Goal: Answer question/provide support

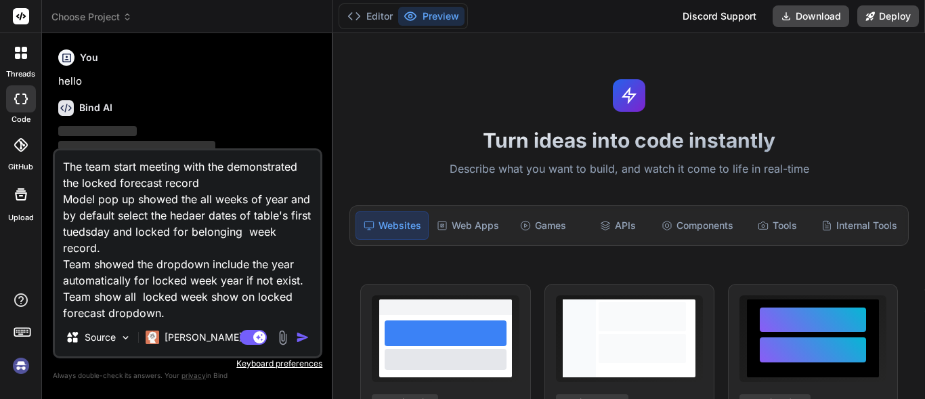
click at [18, 105] on div at bounding box center [21, 98] width 30 height 27
type textarea "x"
click at [71, 15] on span "Choose Project" at bounding box center [91, 17] width 81 height 14
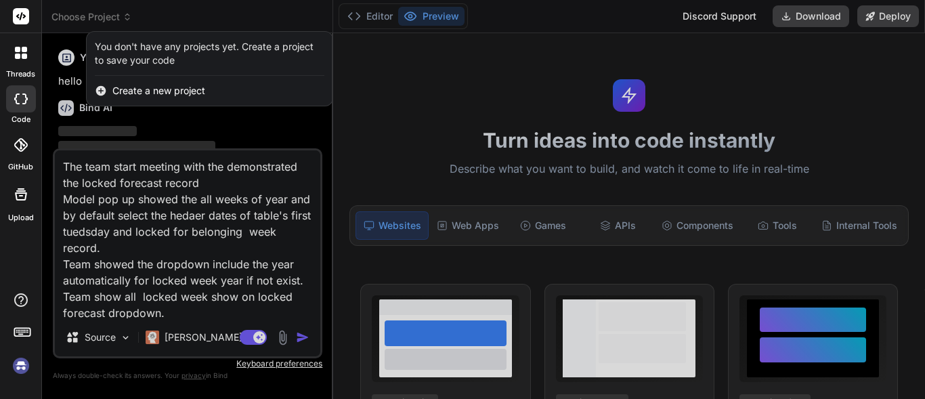
click at [65, 58] on div at bounding box center [462, 199] width 925 height 399
click at [65, 58] on icon at bounding box center [67, 58] width 12 height 12
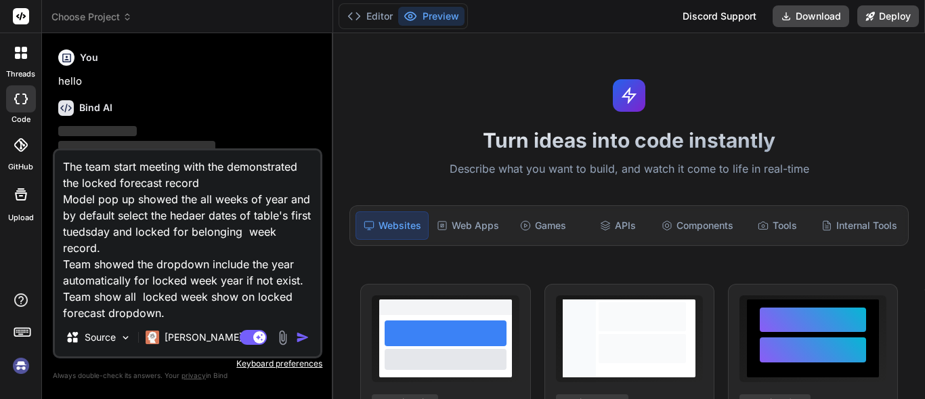
click at [95, 107] on h6 "Bind AI" at bounding box center [95, 108] width 33 height 14
click at [206, 242] on textarea "The team start meeting with the demonstrated the locked forecast record Model p…" at bounding box center [187, 234] width 265 height 168
type textarea "x"
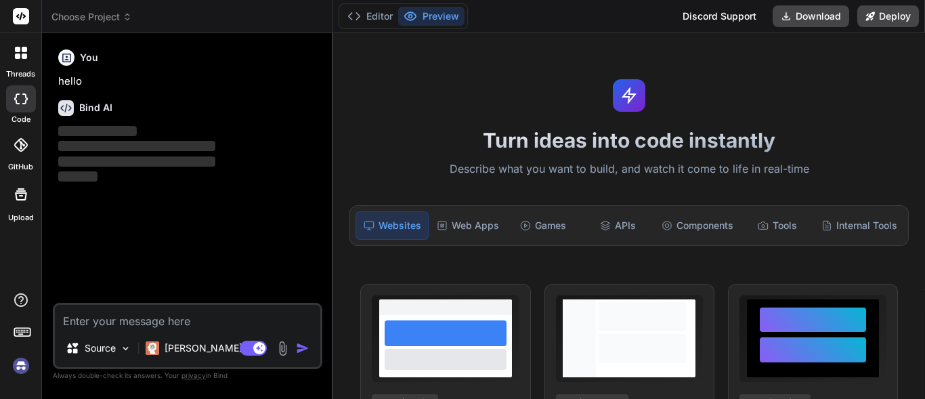
click at [148, 317] on textarea at bounding box center [187, 317] width 265 height 24
paste textarea "$("#PropertyID").change(function () { $("#isRebindFocus").val(0); $("input.edit…"
type textarea "$("#PropertyID").change(function () { $("#isRebindFocus").val(0); $("input.edit…"
type textarea "x"
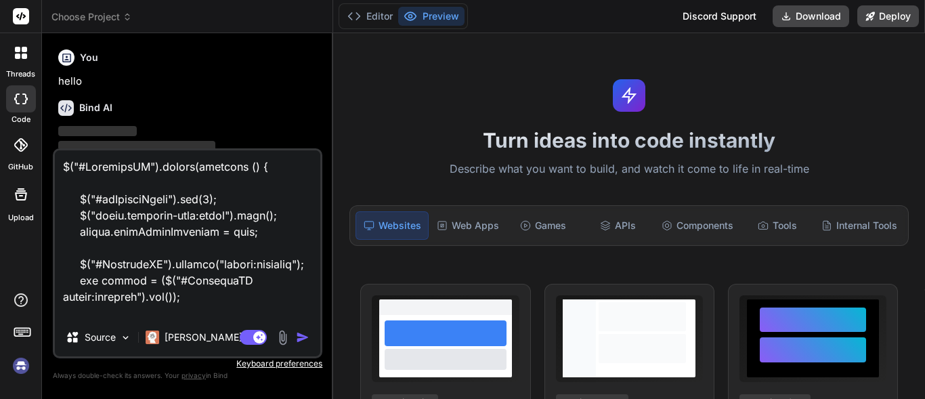
scroll to position [3170, 0]
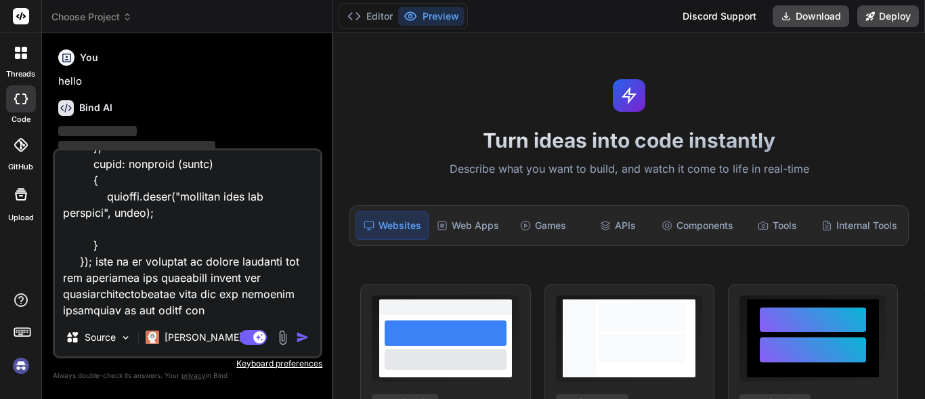
type textarea "$("#PropertyID").change(function () { $("#isRebindFocus").val(0); $("input.edit…"
click at [300, 336] on img "button" at bounding box center [303, 337] width 14 height 14
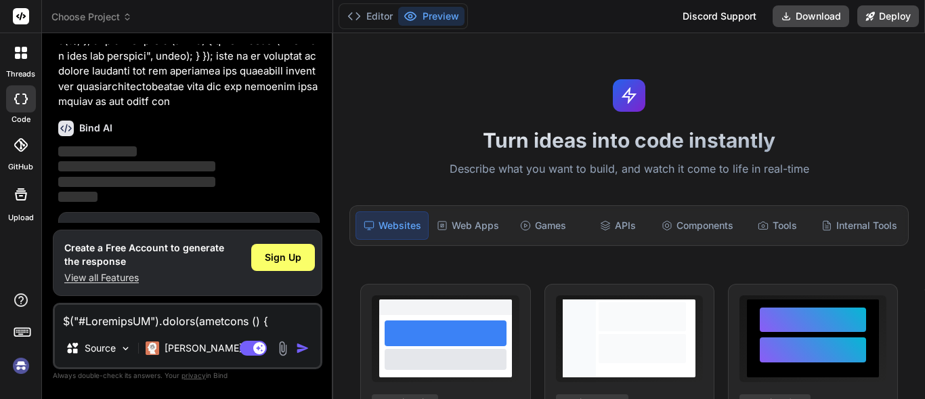
scroll to position [1355, 0]
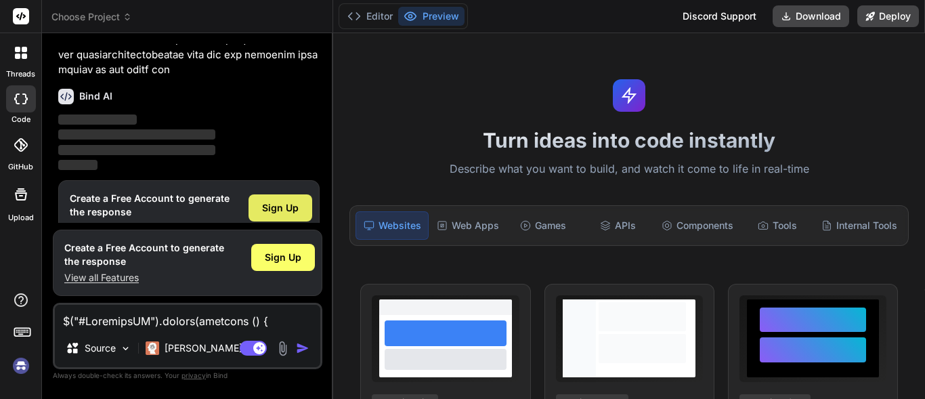
click at [279, 201] on span "Sign Up" at bounding box center [280, 208] width 37 height 14
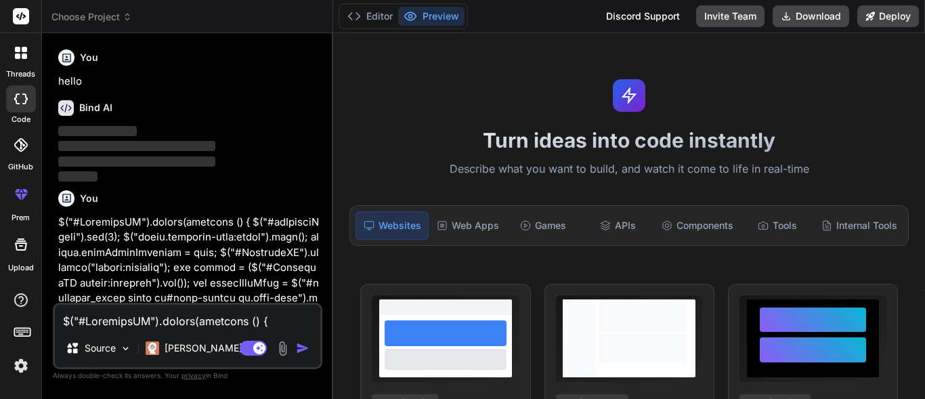
scroll to position [141, 0]
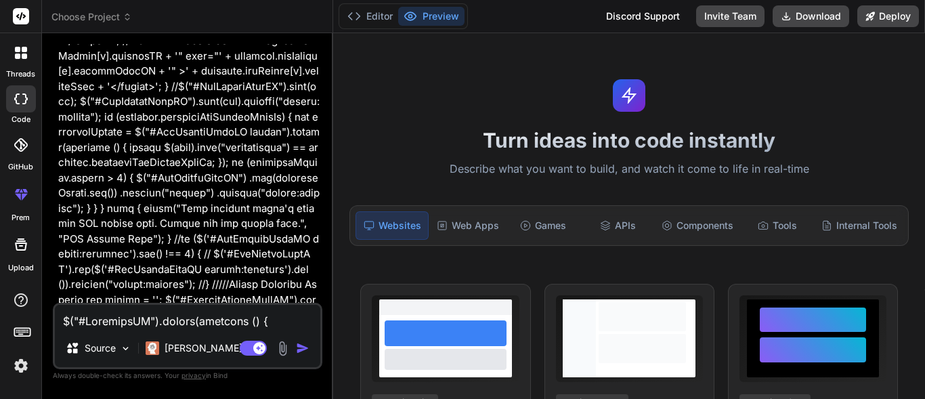
scroll to position [574, 0]
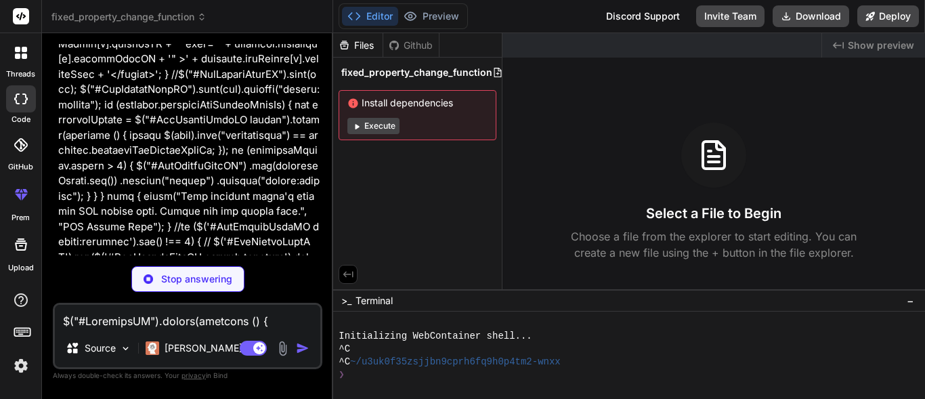
click at [285, 212] on p at bounding box center [188, 250] width 261 height 1219
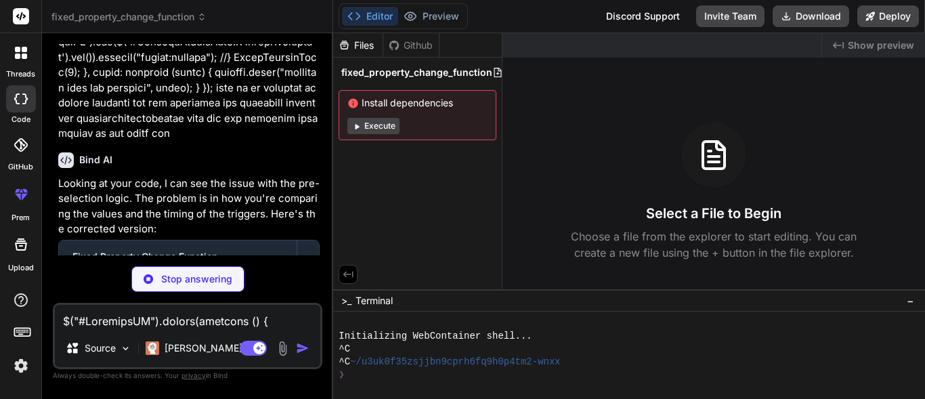
scroll to position [1334, 0]
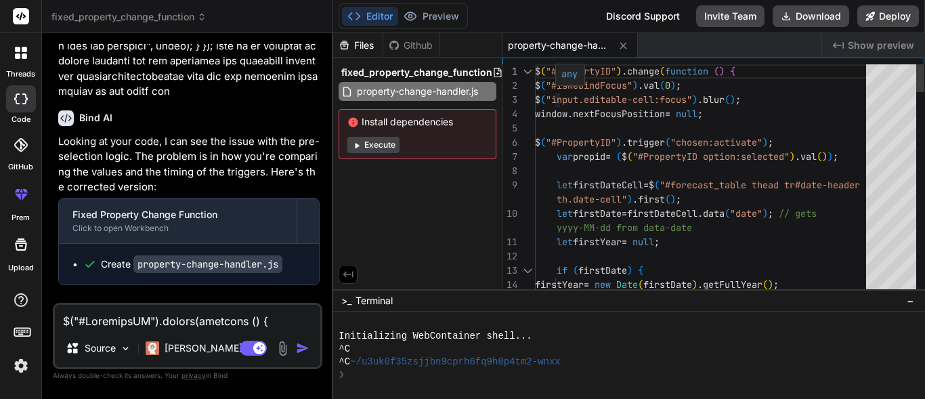
type textarea "x"
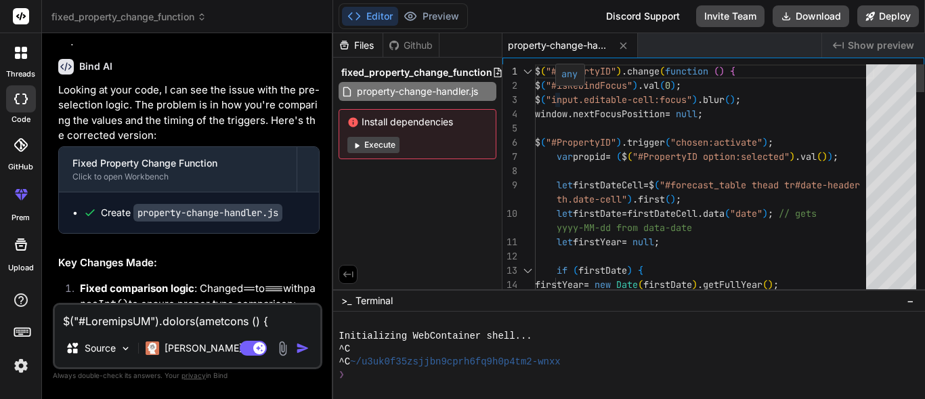
scroll to position [1388, 0]
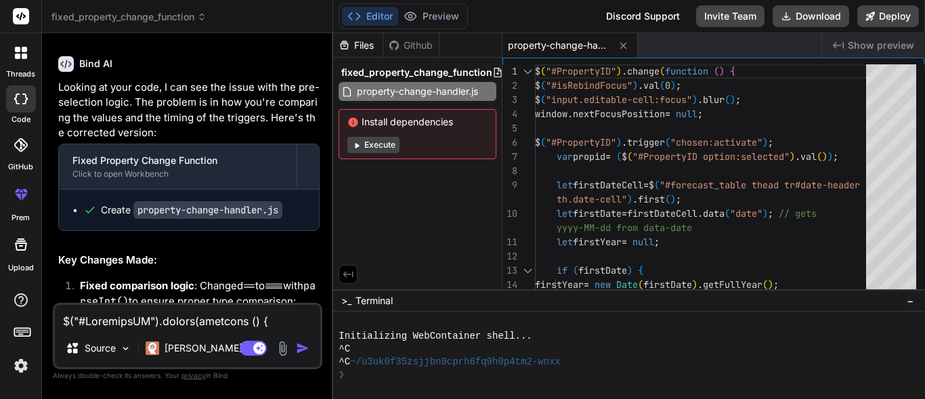
click at [240, 278] on p "Fixed comparison logic : Changed == to === with parseInt() to ensure proper typ…" at bounding box center [200, 293] width 240 height 30
click at [246, 278] on p "Fixed comparison logic : Changed == to === with parseInt() to ensure proper typ…" at bounding box center [200, 293] width 240 height 30
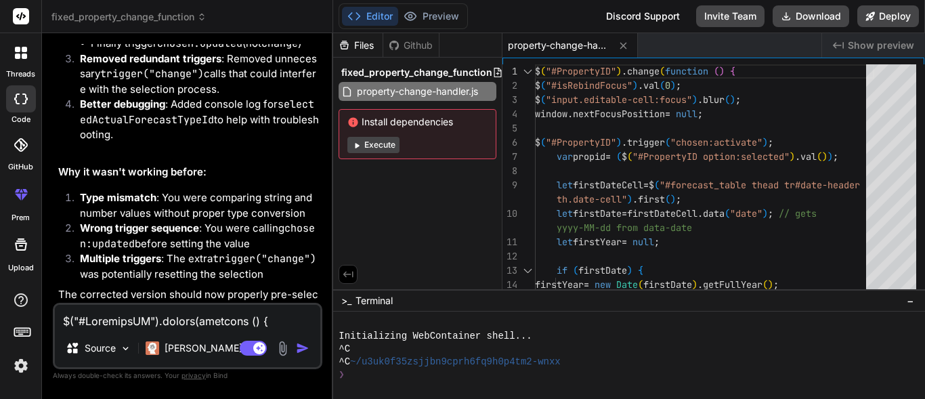
scroll to position [1814, 0]
click at [213, 232] on li "Wrong trigger sequence : You were calling chosen:updated before setting the val…" at bounding box center [194, 235] width 250 height 30
click at [215, 250] on li "Multiple triggers : The extra trigger("change") was potentially resetting the s…" at bounding box center [194, 265] width 250 height 30
click at [211, 250] on li "Multiple triggers : The extra trigger("change") was potentially resetting the s…" at bounding box center [194, 265] width 250 height 30
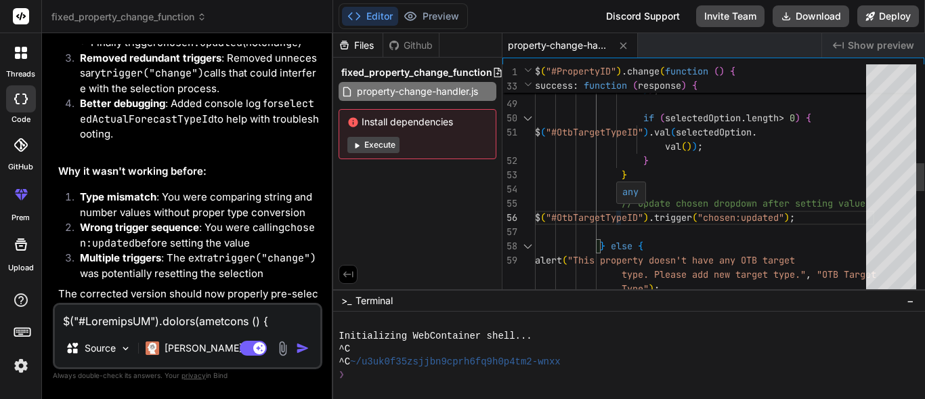
click at [622, 217] on div "} } // Update chosen dropdown after setting value $ ( "#OtbTargetTypeID" ) . tr…" at bounding box center [704, 203] width 339 height 1891
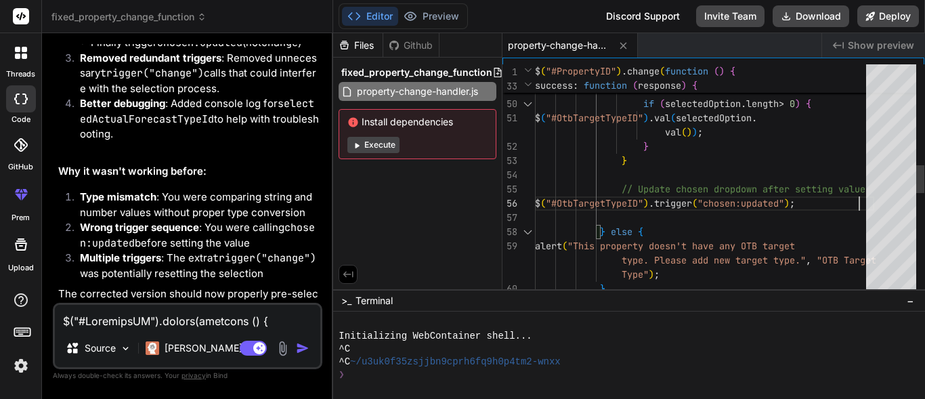
click at [620, 202] on div "} } // Update chosen dropdown after setting value $ ( "#OtbTargetTypeID" ) . tr…" at bounding box center [704, 189] width 339 height 1891
click at [588, 199] on div "} } // Update chosen dropdown after setting value $ ( "#OtbTargetTypeID" ) . tr…" at bounding box center [704, 189] width 339 height 1891
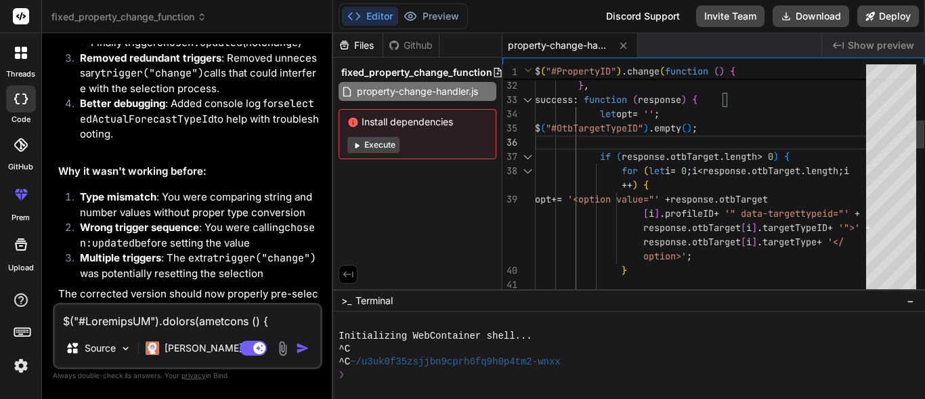
click at [529, 100] on div at bounding box center [528, 100] width 18 height 14
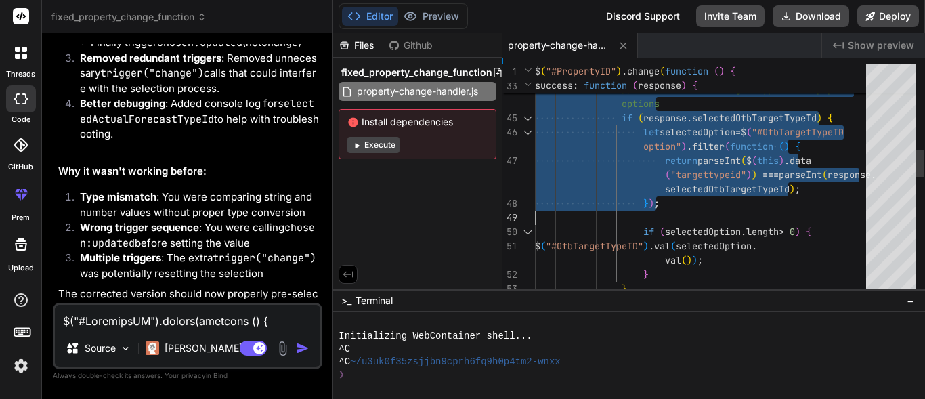
type textarea "propertyId: propid, forecasttypeid: forecastid, profileyear: firstYear }, succe…"
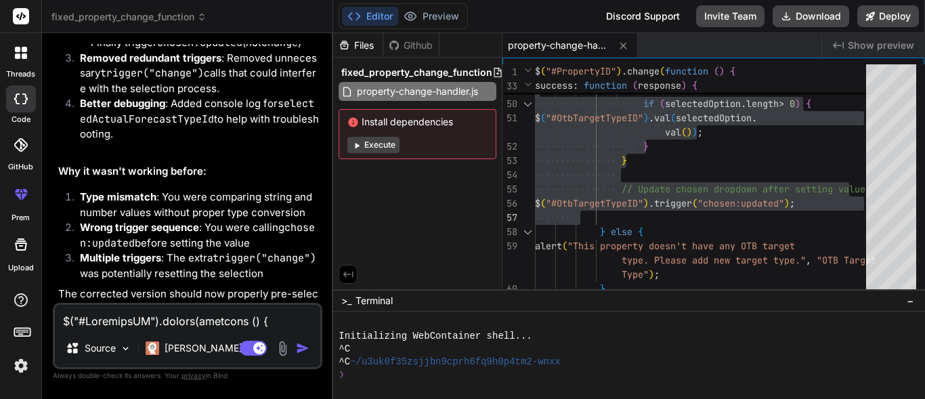
drag, startPoint x: 462, startPoint y: 286, endPoint x: 474, endPoint y: 284, distance: 12.3
click at [468, 285] on div "Files Github fixed_property_change_function property-change-handler.js Install …" at bounding box center [417, 161] width 169 height 256
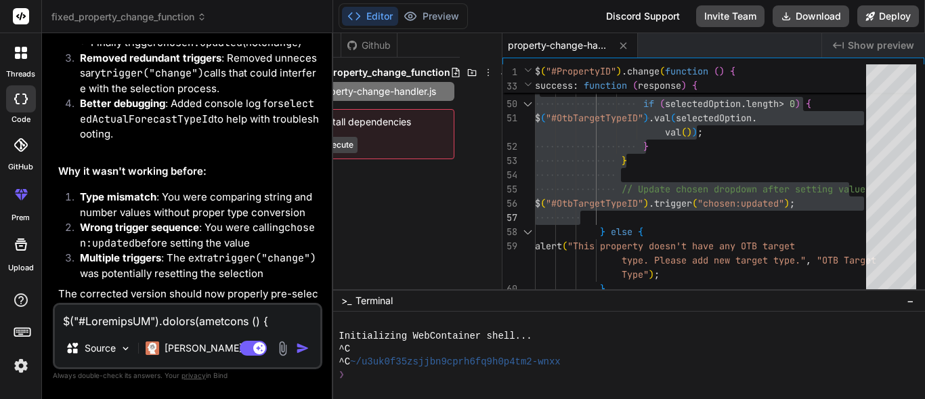
scroll to position [0, 47]
drag, startPoint x: 911, startPoint y: 301, endPoint x: 924, endPoint y: 301, distance: 13.5
click at [924, 301] on div ">_ Terminal −" at bounding box center [629, 300] width 592 height 22
click at [171, 192] on li "Type mismatch : You were comparing string and number values without proper type…" at bounding box center [194, 205] width 250 height 30
click at [207, 286] on p "The corrected version should now properly pre-select both dropdowns based on th…" at bounding box center [188, 309] width 261 height 46
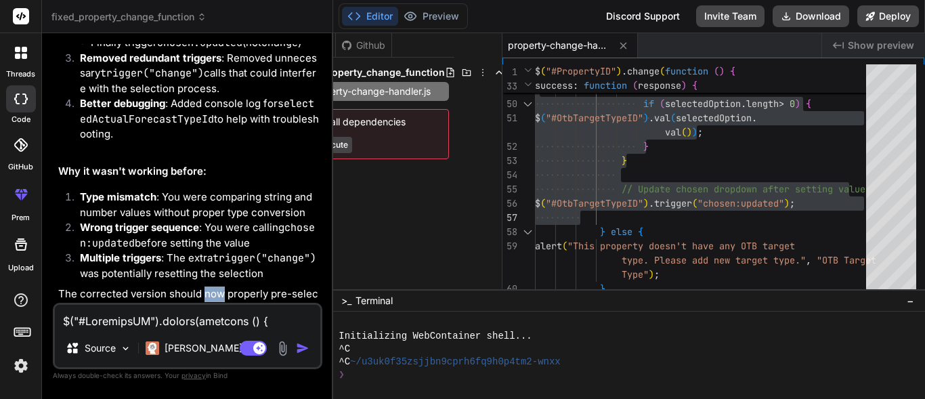
click at [207, 286] on p "The corrected version should now properly pre-select both dropdowns based on th…" at bounding box center [188, 309] width 261 height 46
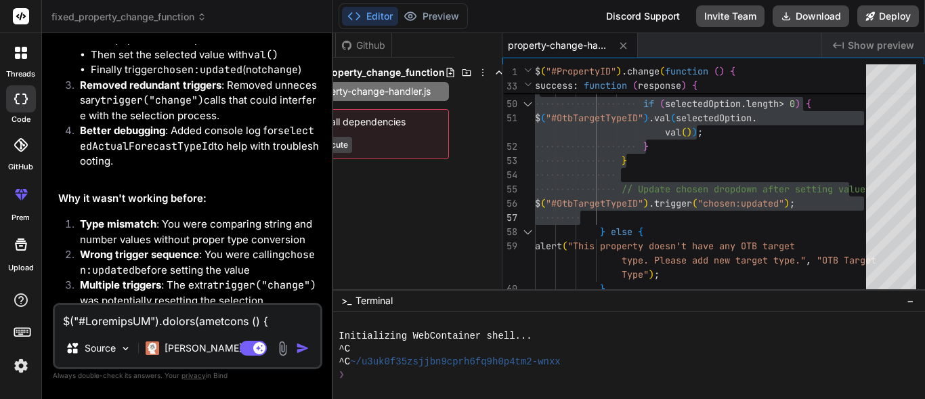
scroll to position [1814, 0]
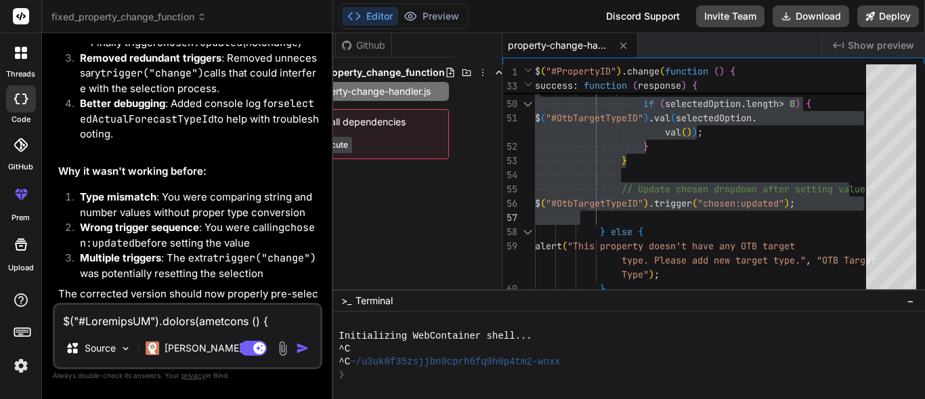
click at [158, 322] on textarea at bounding box center [187, 317] width 265 height 24
click at [170, 318] on textarea at bounding box center [187, 317] width 265 height 24
type textarea "t"
type textarea "x"
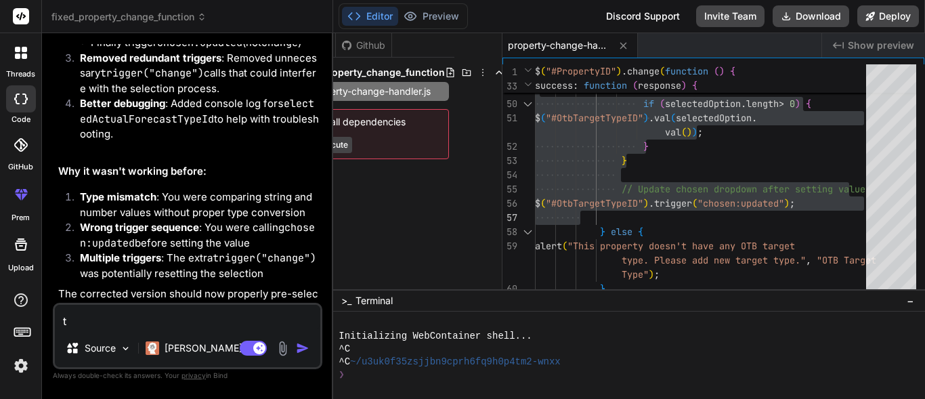
type textarea "th"
type textarea "x"
type textarea "the"
type textarea "x"
type textarea "the"
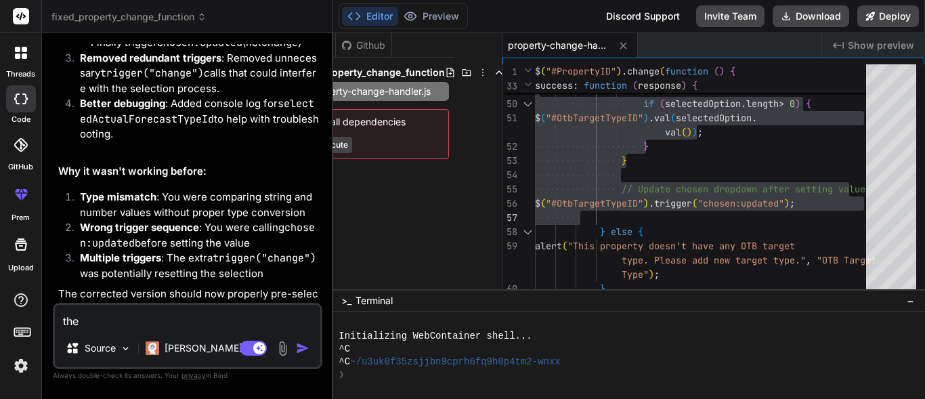
type textarea "x"
type textarea "the o"
type textarea "x"
type textarea "the op"
type textarea "x"
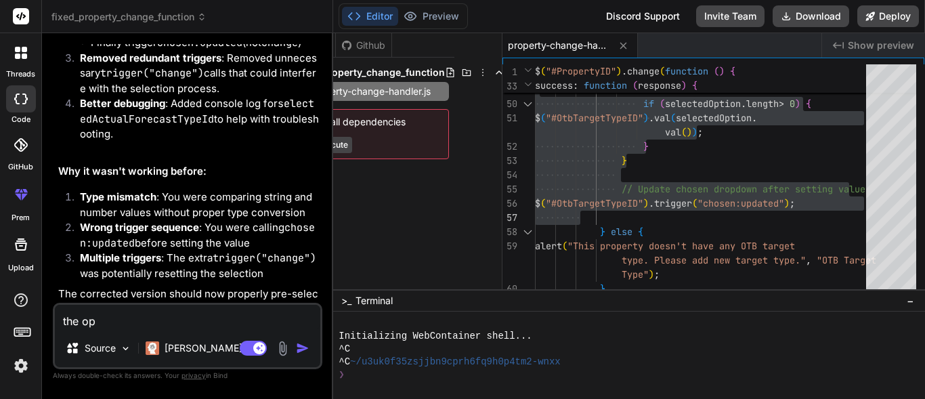
type textarea "the opt"
type textarea "x"
type textarea "the opti"
type textarea "x"
type textarea "the optio"
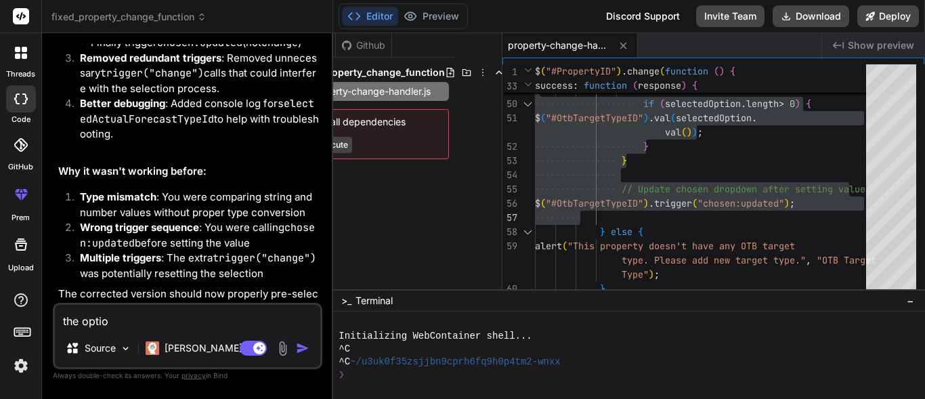
type textarea "x"
type textarea "the option"
type textarea "x"
type textarea "the option"
type textarea "x"
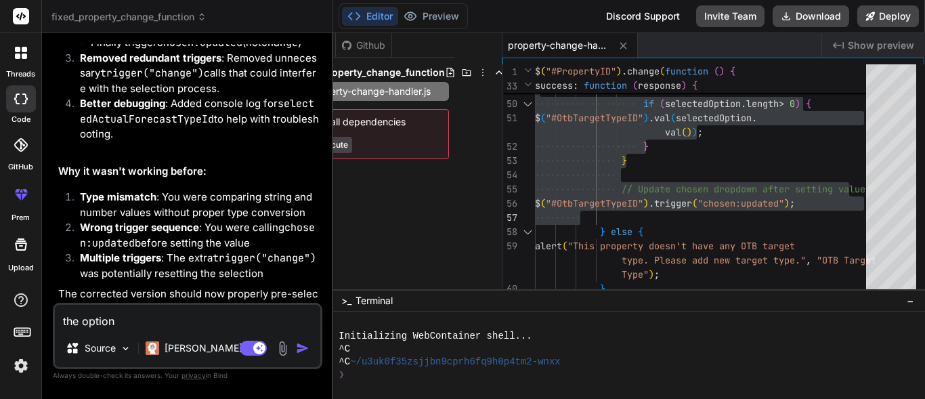
type textarea "the option n"
type textarea "x"
type textarea "the option no"
type textarea "x"
type textarea "the option not"
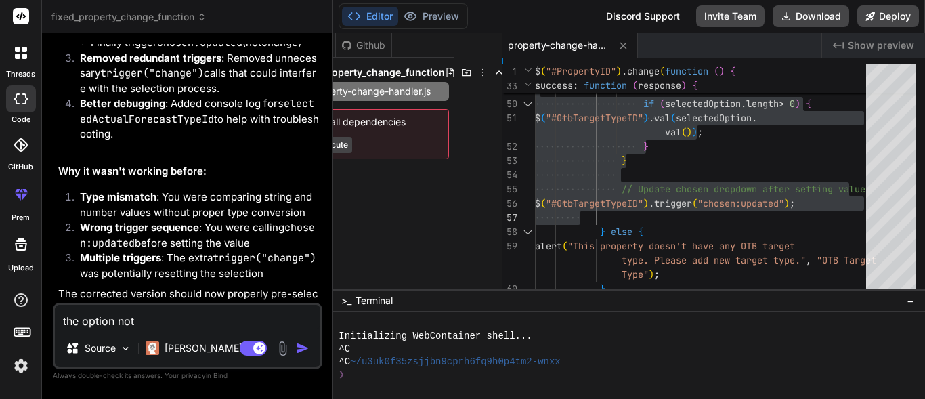
type textarea "x"
type textarea "the option not"
type textarea "x"
type textarea "the option not c"
type textarea "x"
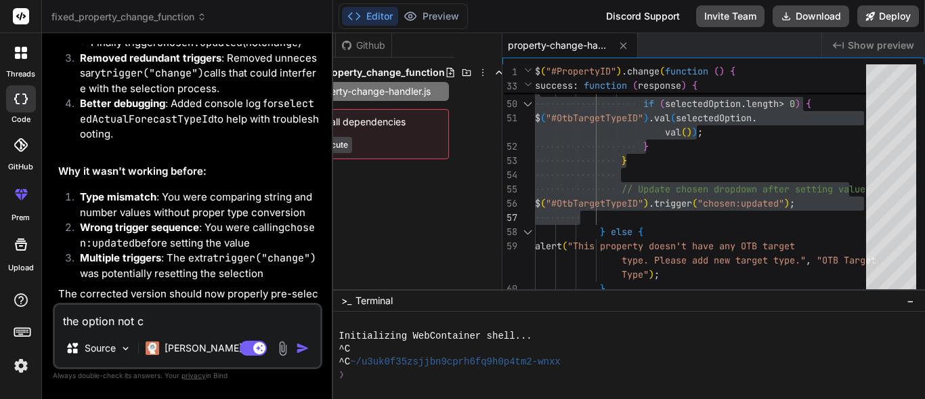
type textarea "the option not ca"
type textarea "x"
type textarea "the option not cam"
type textarea "x"
type textarea "the option not came"
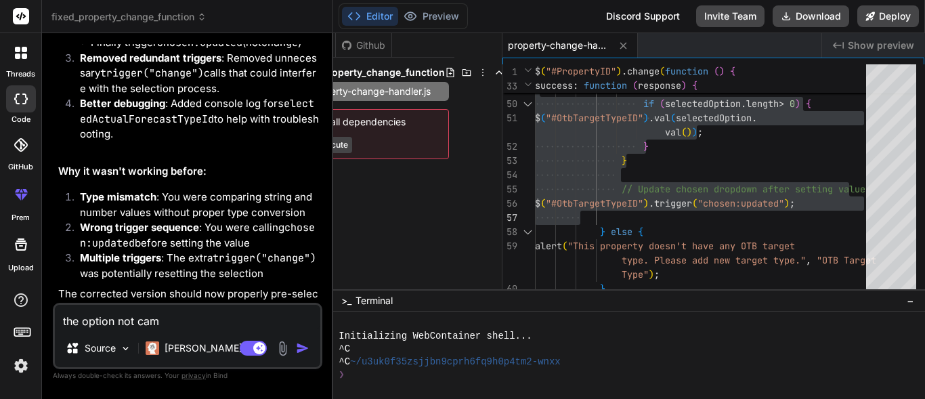
type textarea "x"
type textarea "the option not came"
type textarea "x"
type textarea "the option not came s"
type textarea "x"
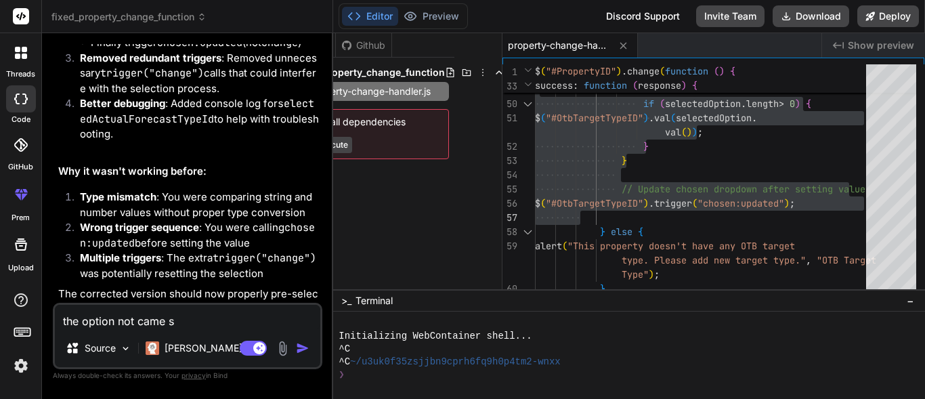
type textarea "the option not came se"
type textarea "x"
type textarea "the option not came sel"
type textarea "x"
type textarea "the option not came sele"
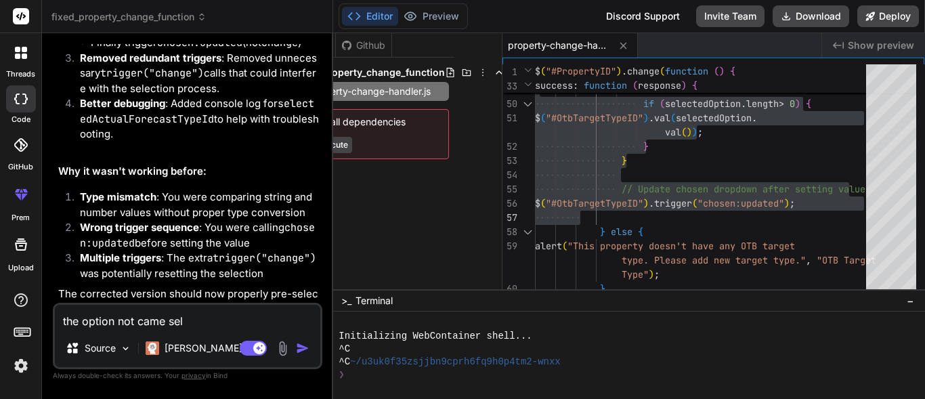
type textarea "x"
type textarea "the option not came selec"
type textarea "x"
type textarea "the option not came select"
type textarea "x"
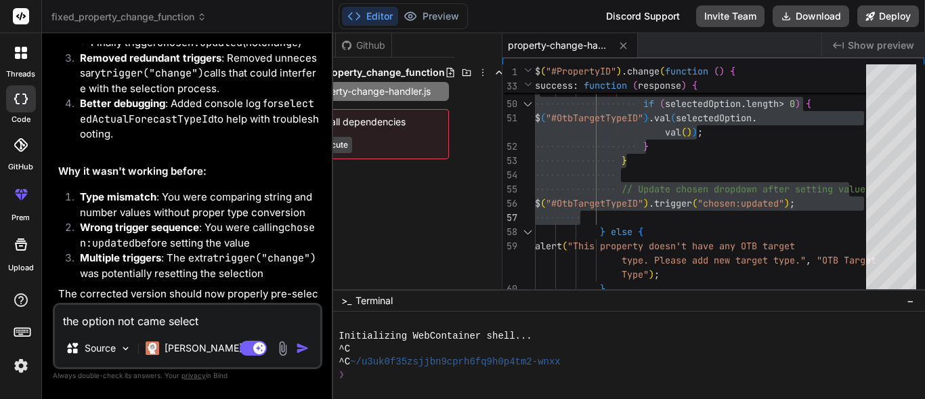
type textarea "the option not came selecte"
type textarea "x"
type textarea "the option not came selected"
type textarea "x"
type textarea "the option not came selected"
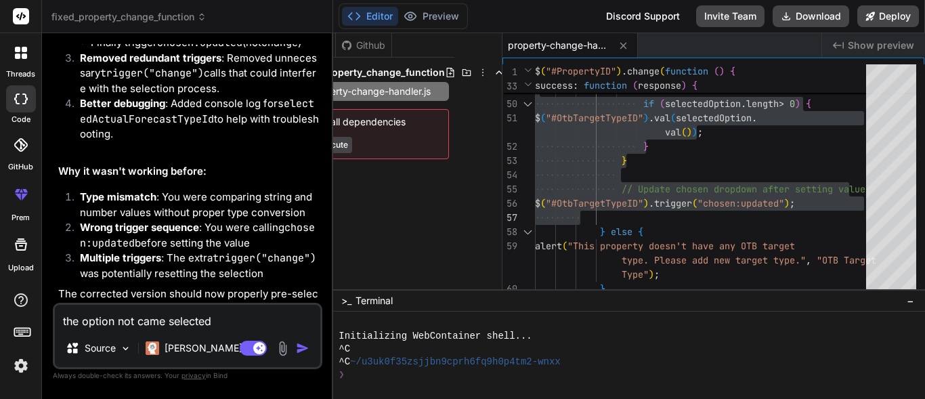
type textarea "x"
type textarea "the option not came selected f"
type textarea "x"
type textarea "the option not came selected fo"
type textarea "x"
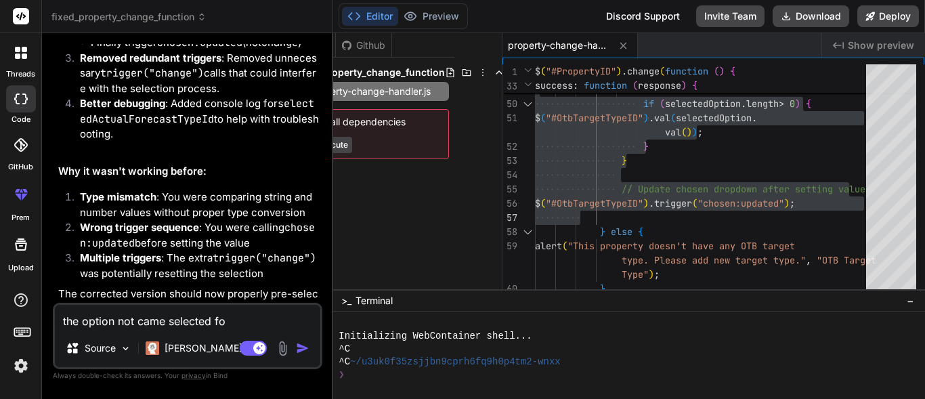
type textarea "the option not came selected for"
type textarea "x"
type textarea "the option not came selected for"
type textarea "x"
type textarea "the option not came selected for t"
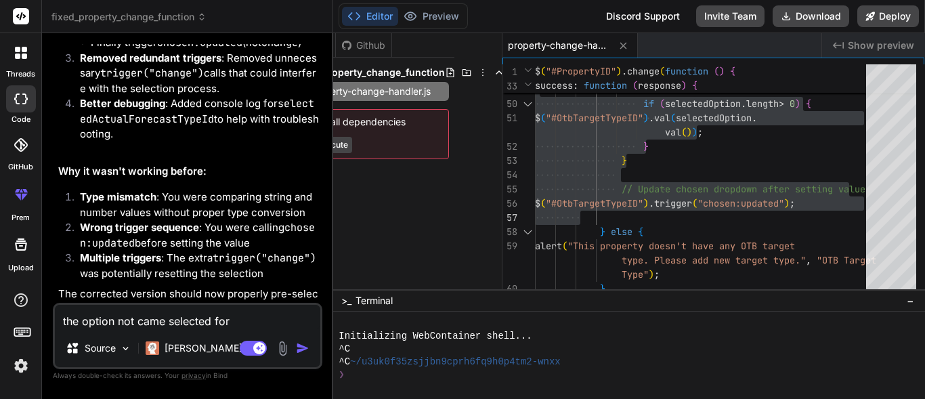
type textarea "x"
type textarea "the option not came selected for th"
type textarea "x"
type textarea "the option not came selected for the"
type textarea "x"
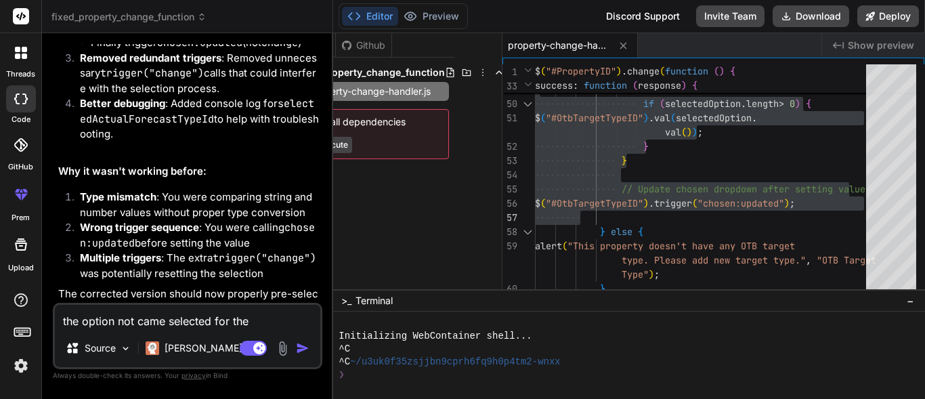
type textarea "the option not came selected for the"
type textarea "x"
type textarea "the option not came selected for the d"
type textarea "x"
type textarea "the option not came selected for the dr"
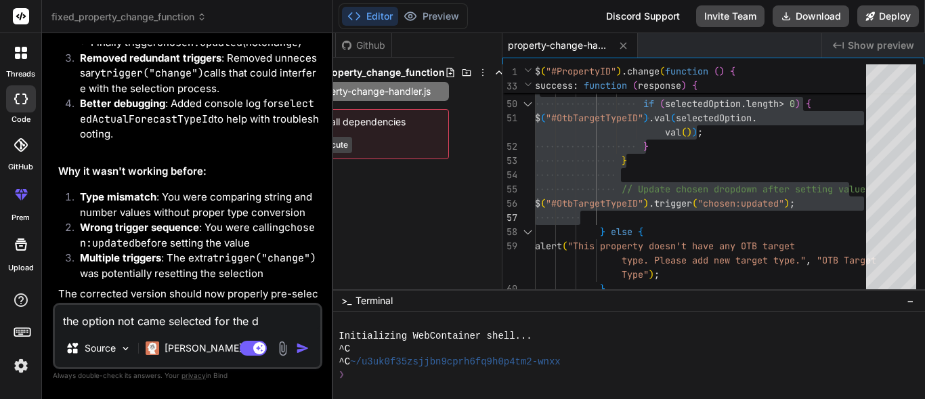
type textarea "x"
type textarea "the option not came selected for the dro"
type textarea "x"
type textarea "the option not came selected for the drop"
type textarea "x"
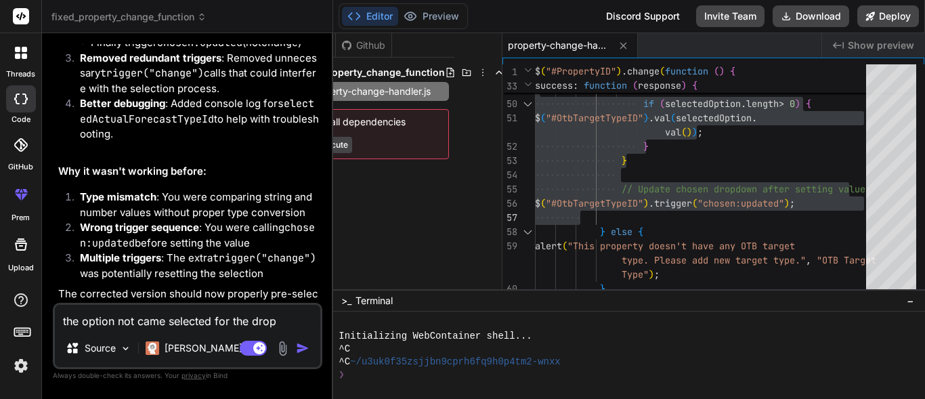
type textarea "the option not came selected for the dropd"
type textarea "x"
type textarea "the option not came selected for the dropdw"
type textarea "x"
type textarea "the option not came selected for the dropdwo"
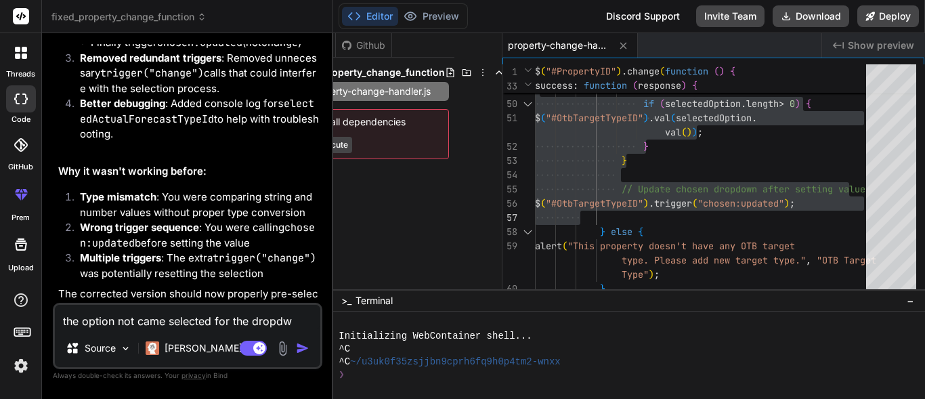
type textarea "x"
type textarea "the option not came selected for the dropdwon"
type textarea "x"
type textarea "the option not came selected for the dropdwond"
type textarea "x"
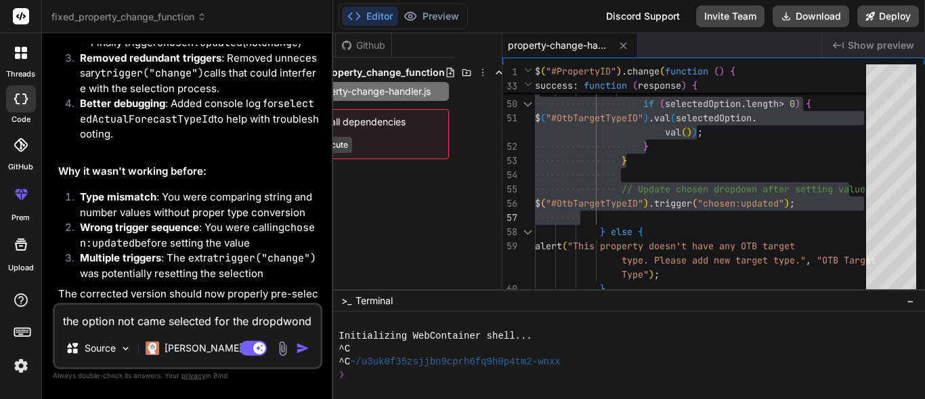
type textarea "the option not came selected for the dropdwond"
type textarea "x"
type textarea "the option not came selected for the dropdwond"
type textarea "x"
type textarea "the option not came selected for the dropdwon"
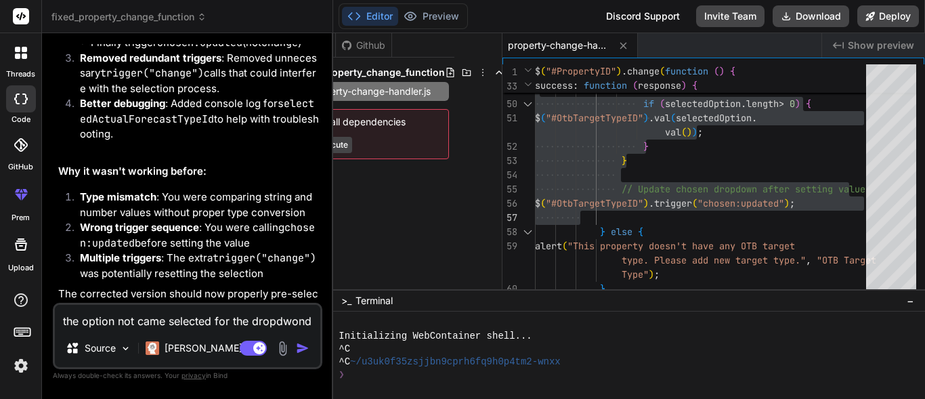
type textarea "x"
type textarea "the option not came selected for the dropdwo"
type textarea "x"
type textarea "the option not came selected for the dropdw"
type textarea "x"
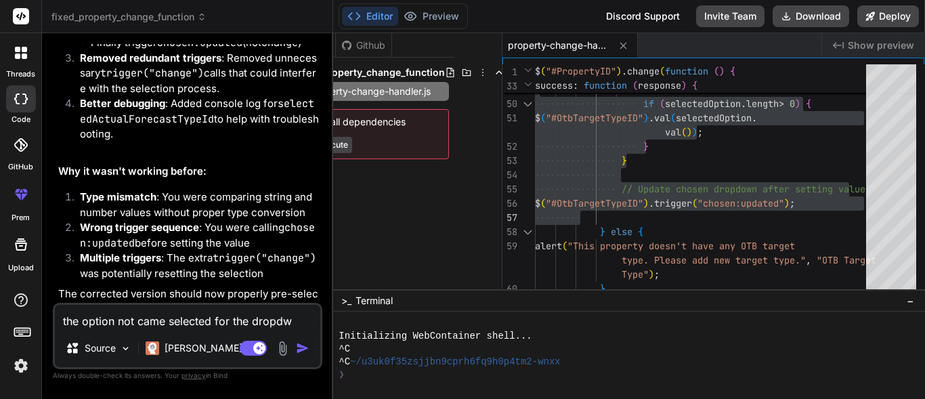
type textarea "the option not came selected for the dropd"
type textarea "x"
type textarea "the option not came selected for the dropdo"
type textarea "x"
type textarea "the option not came selected for the dropdow"
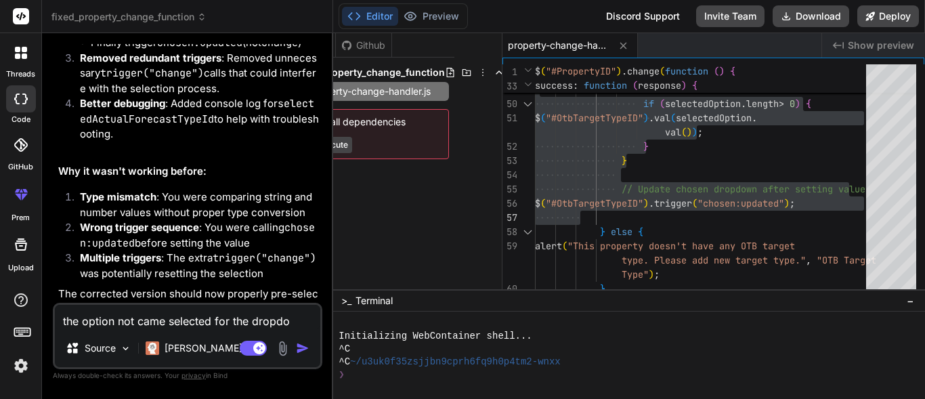
type textarea "x"
type textarea "the option not came selected for the dropdown"
type textarea "x"
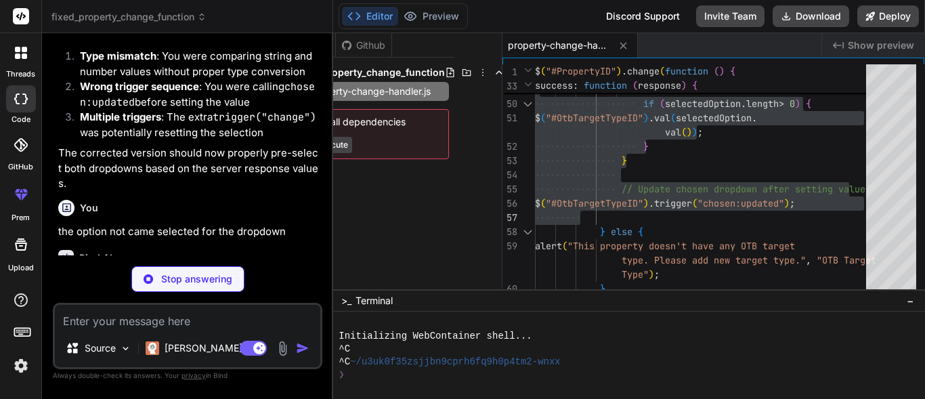
scroll to position [1954, 0]
click at [174, 274] on p "Looking at your code, the issue is likely with the timing and the way you're ha…" at bounding box center [188, 304] width 261 height 61
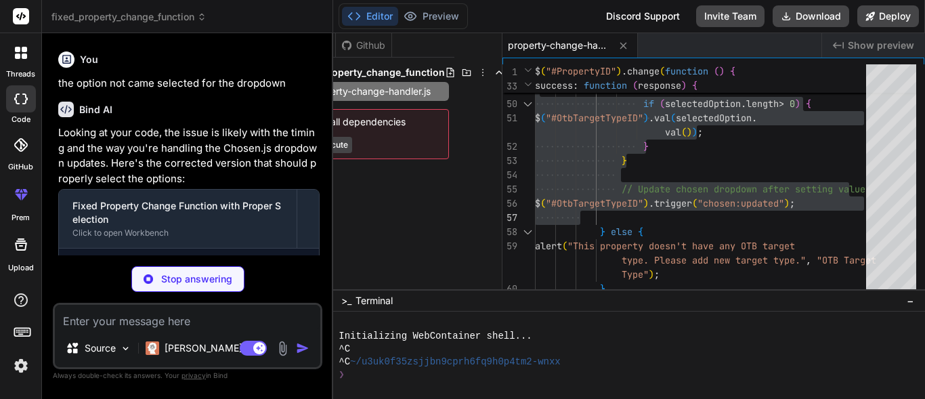
scroll to position [2105, 0]
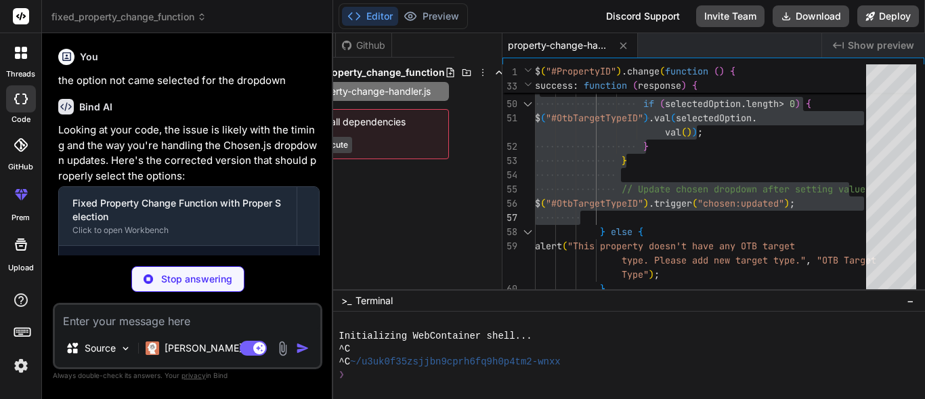
type textarea "x"
type textarea "});"
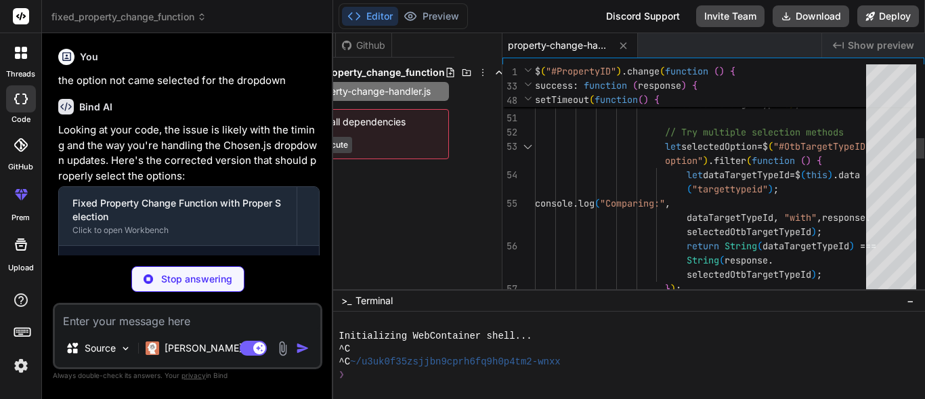
type textarea "x"
type textarea "selectedOtbTargetTypeId); // Try multiple selection methods let selectedOption …"
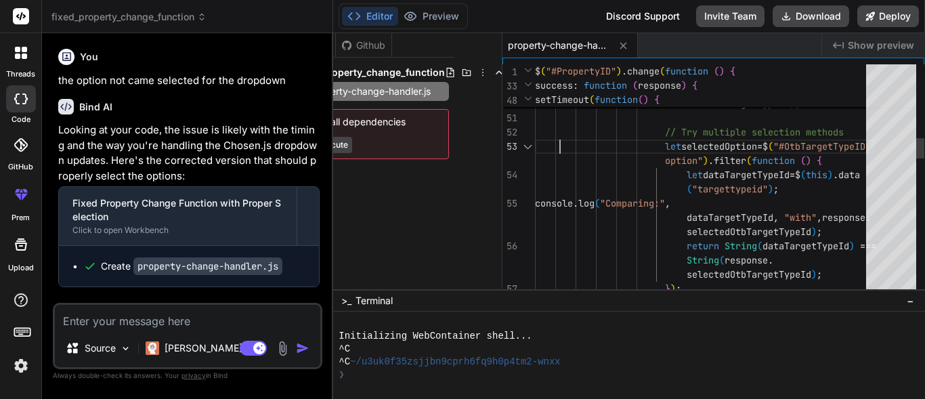
type textarea "x"
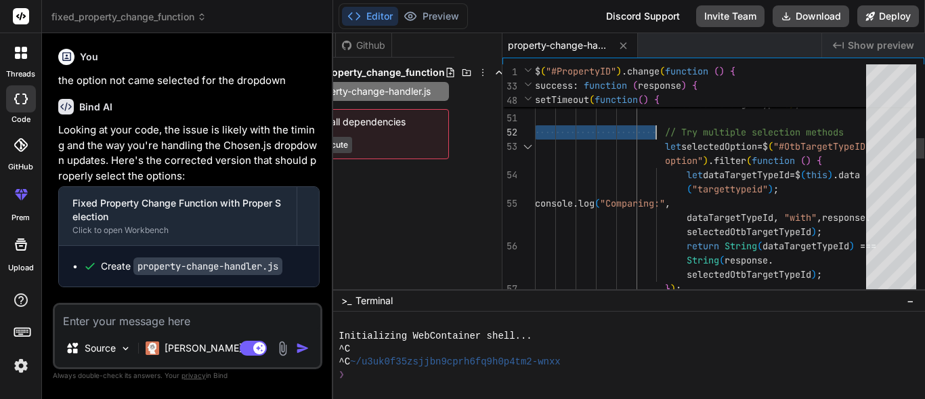
type textarea "$("#PropertyID").change(function () { $("#isRebindFocus").val(0); $("input.edit…"
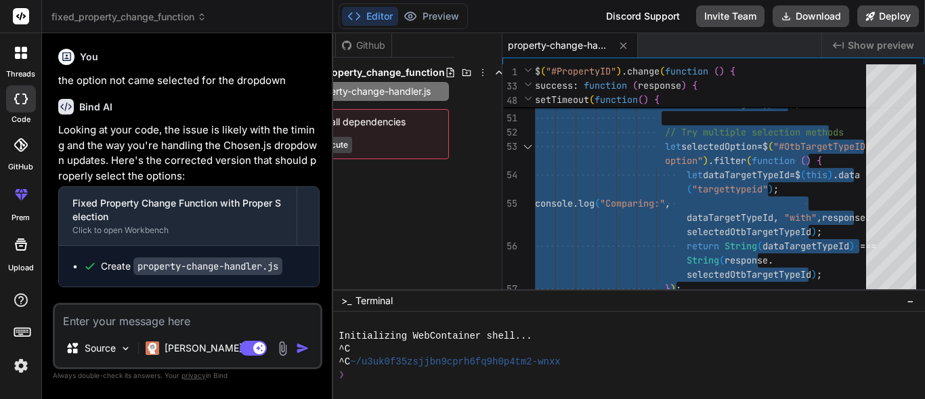
click at [179, 316] on textarea at bounding box center [187, 317] width 265 height 24
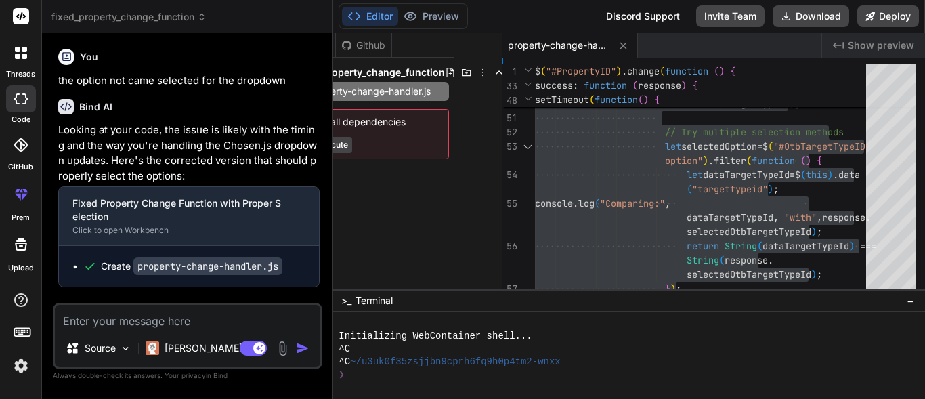
paste textarea "Trying to select OTB target: 1069 index.js?v=-VDNQme4k2xRkhIsY9I1khwD9lMHsgVu8r…"
type textarea "Trying to select OTB target: 1069 index.js?v=-VDNQme4k2xRkhIsY9I1khwD9lMHsgVu8r…"
type textarea "x"
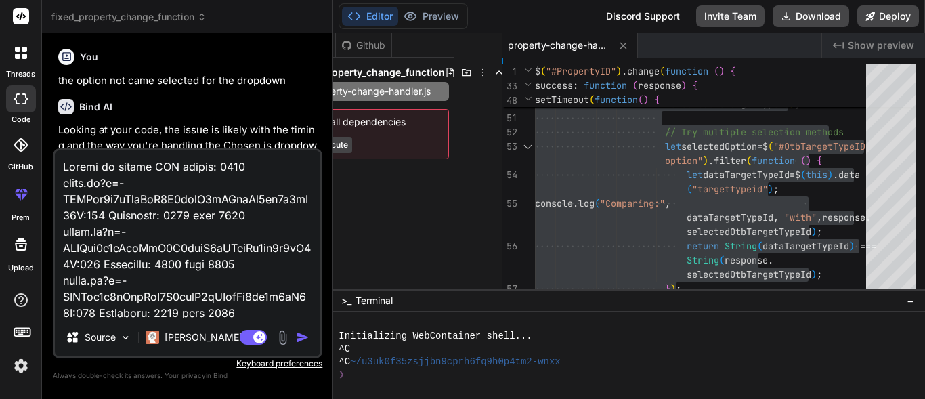
scroll to position [1366, 0]
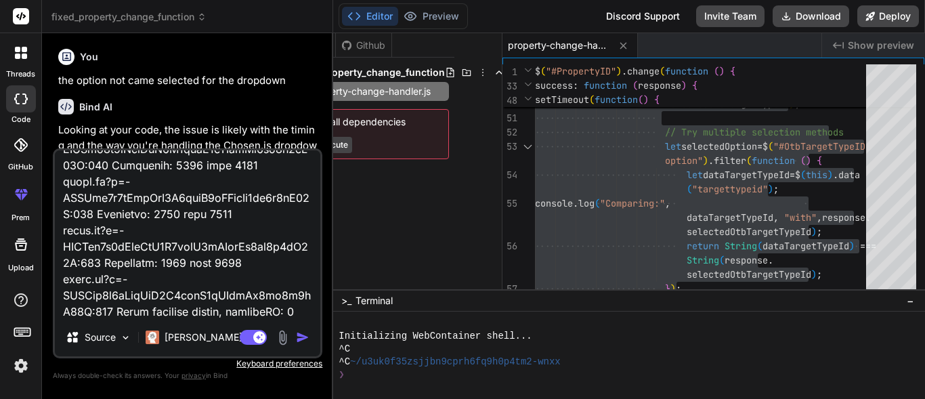
type textarea "Trying to select OTB target: 1069 index.js?v=-VDNQme4k2xRkhIsY9I1khwD9lMHsgVu8r…"
type textarea "x"
type textarea "Trying to select OTB target: 1069 index.js?v=-VDNQme4k2xRkhIsY9I1khwD9lMHsgVu8r…"
type textarea "x"
type textarea "Trying to select OTB target: 1069 index.js?v=-VDNQme4k2xRkhIsY9I1khwD9lMHsgVu8r…"
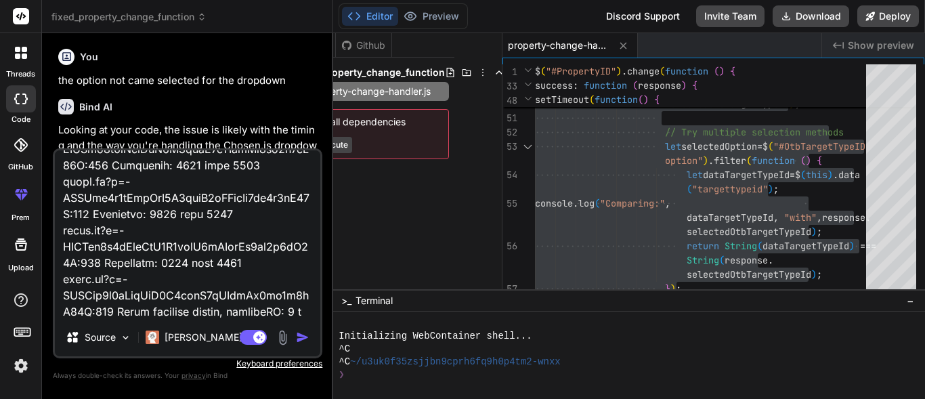
type textarea "x"
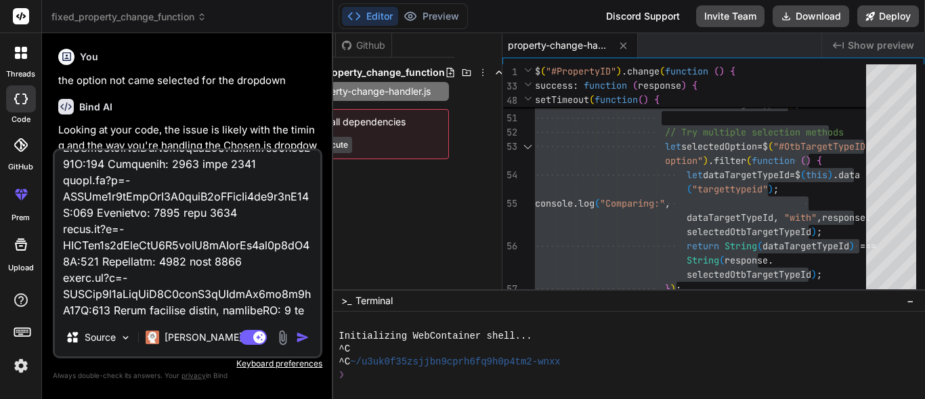
type textarea "Trying to select OTB target: 1069 index.js?v=-VDNQme4k2xRkhIsY9I1khwD9lMHsgVu8r…"
type textarea "x"
type textarea "Trying to select OTB target: 1069 index.js?v=-VDNQme4k2xRkhIsY9I1khwD9lMHsgVu8r…"
type textarea "x"
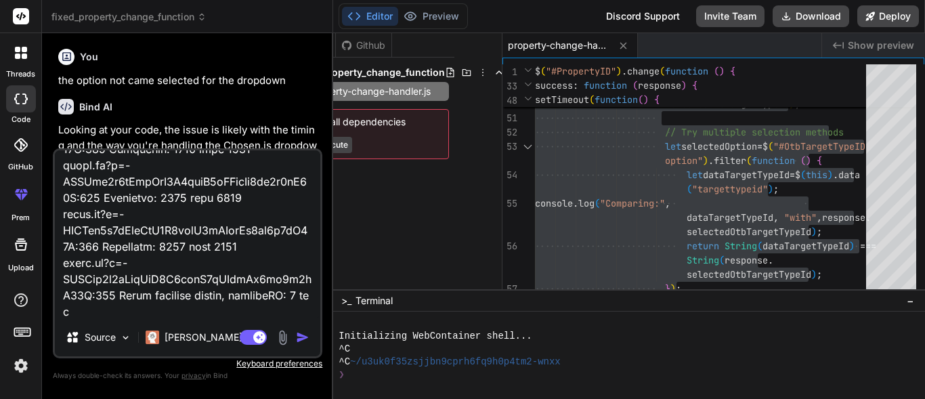
type textarea "Trying to select OTB target: 1069 index.js?v=-VDNQme4k2xRkhIsY9I1khwD9lMHsgVu8r…"
type textarea "x"
type textarea "Trying to select OTB target: 1069 index.js?v=-VDNQme4k2xRkhIsY9I1khwD9lMHsgVu8r…"
type textarea "x"
type textarea "Trying to select OTB target: 1069 index.js?v=-VDNQme4k2xRkhIsY9I1khwD9lMHsgVu8r…"
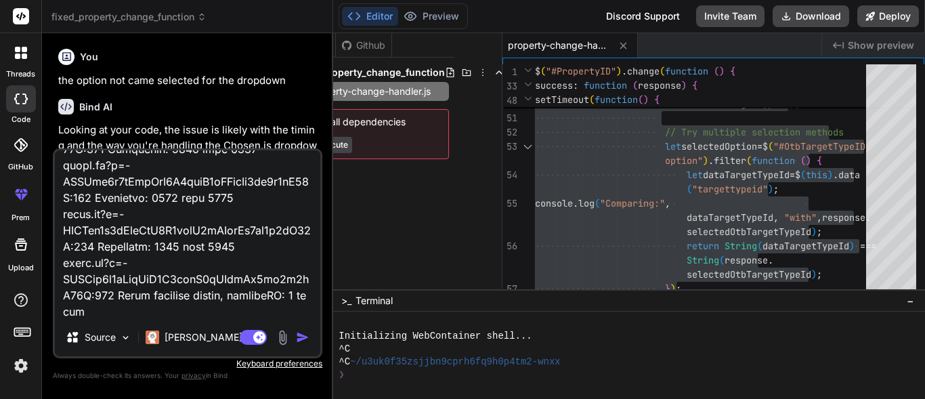
type textarea "x"
type textarea "Trying to select OTB target: 1069 index.js?v=-VDNQme4k2xRkhIsY9I1khwD9lMHsgVu8r…"
type textarea "x"
type textarea "Trying to select OTB target: 1069 index.js?v=-VDNQme4k2xRkhIsY9I1khwD9lMHsgVu8r…"
type textarea "x"
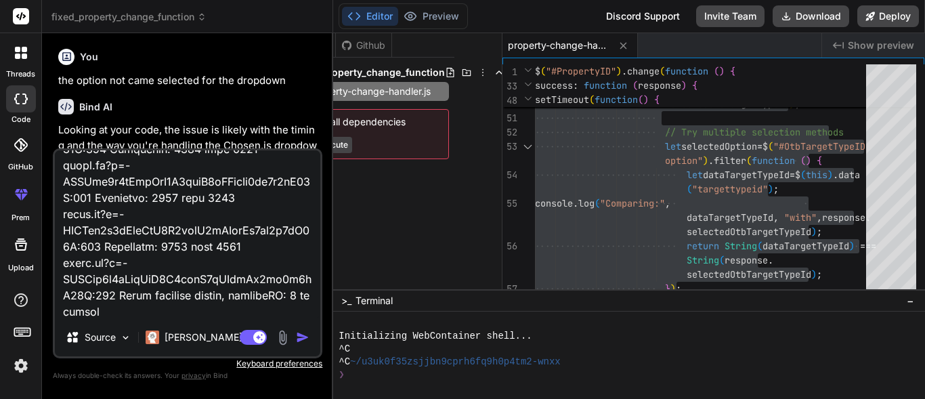
type textarea "Trying to select OTB target: 1069 index.js?v=-VDNQme4k2xRkhIsY9I1khwD9lMHsgVu8r…"
type textarea "x"
type textarea "Trying to select OTB target: 1069 index.js?v=-VDNQme4k2xRkhIsY9I1khwD9lMHsgVu8r…"
type textarea "x"
type textarea "Trying to select OTB target: 1069 index.js?v=-VDNQme4k2xRkhIsY9I1khwD9lMHsgVu8r…"
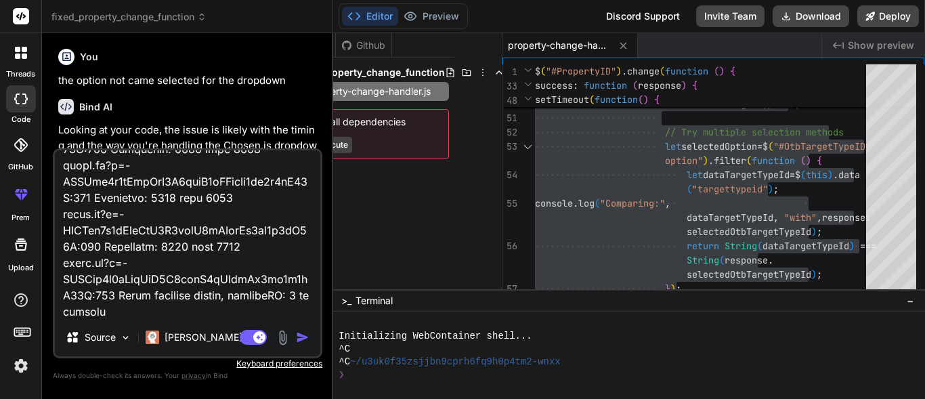
type textarea "x"
type textarea "Trying to select OTB target: 1069 index.js?v=-VDNQme4k2xRkhIsY9I1khwD9lMHsgVu8r…"
type textarea "x"
type textarea "Trying to select OTB target: 1069 index.js?v=-VDNQme4k2xRkhIsY9I1khwD9lMHsgVu8r…"
type textarea "x"
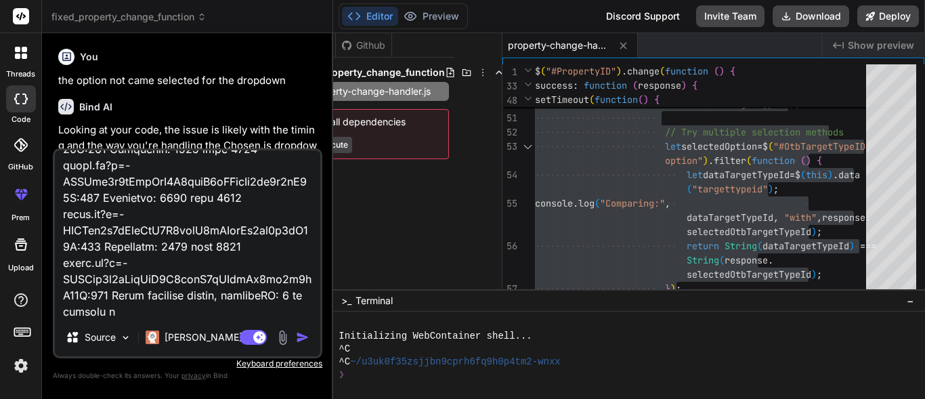
type textarea "Trying to select OTB target: 1069 index.js?v=-VDNQme4k2xRkhIsY9I1khwD9lMHsgVu8r…"
type textarea "x"
type textarea "Trying to select OTB target: 1069 index.js?v=-VDNQme4k2xRkhIsY9I1khwD9lMHsgVu8r…"
type textarea "x"
type textarea "Trying to select OTB target: 1069 index.js?v=-VDNQme4k2xRkhIsY9I1khwD9lMHsgVu8r…"
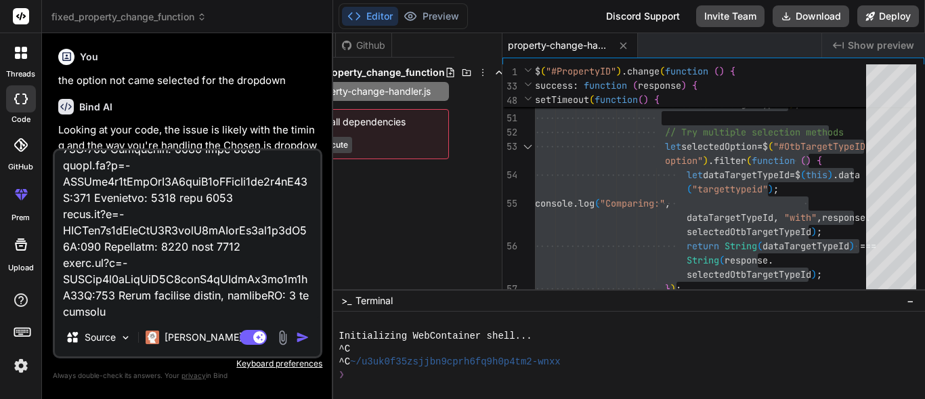
type textarea "x"
type textarea "Trying to select OTB target: 1069 index.js?v=-VDNQme4k2xRkhIsY9I1khwD9lMHsgVu8r…"
type textarea "x"
type textarea "Trying to select OTB target: 1069 index.js?v=-VDNQme4k2xRkhIsY9I1khwD9lMHsgVu8r…"
type textarea "x"
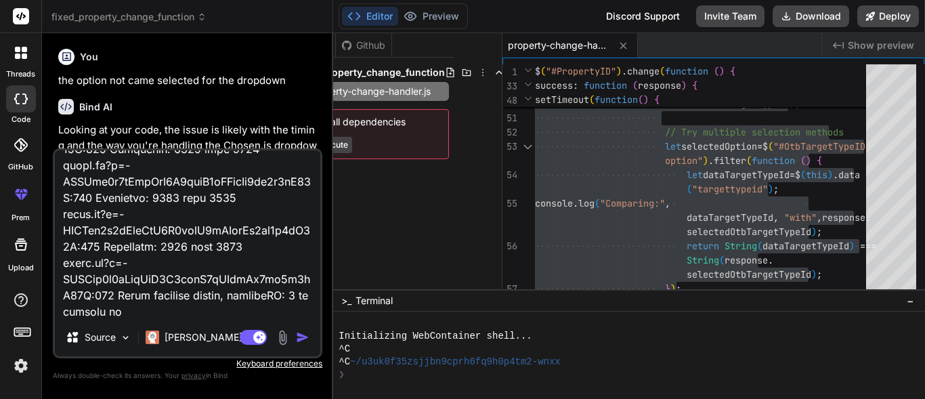
type textarea "Trying to select OTB target: 1069 index.js?v=-VDNQme4k2xRkhIsY9I1khwD9lMHsgVu8r…"
type textarea "x"
type textarea "Trying to select OTB target: 1069 index.js?v=-VDNQme4k2xRkhIsY9I1khwD9lMHsgVu8r…"
type textarea "x"
type textarea "Trying to select OTB target: 1069 index.js?v=-VDNQme4k2xRkhIsY9I1khwD9lMHsgVu8r…"
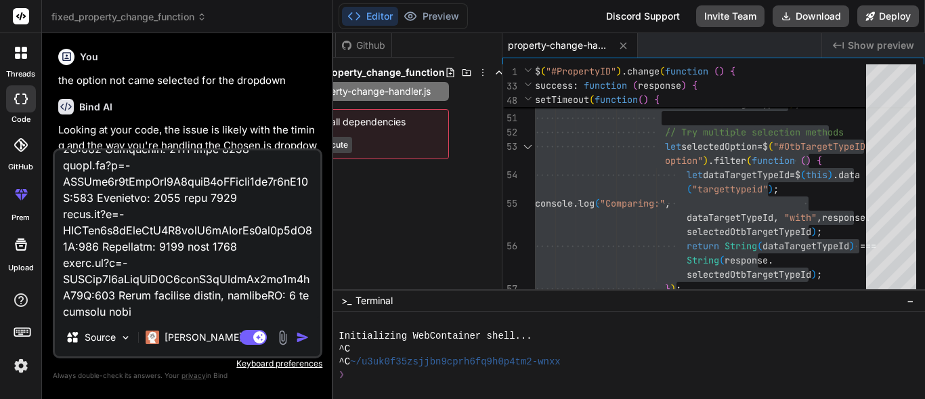
type textarea "x"
type textarea "Trying to select OTB target: 1069 index.js?v=-VDNQme4k2xRkhIsY9I1khwD9lMHsgVu8r…"
type textarea "x"
type textarea "Trying to select OTB target: 1069 index.js?v=-VDNQme4k2xRkhIsY9I1khwD9lMHsgVu8r…"
type textarea "x"
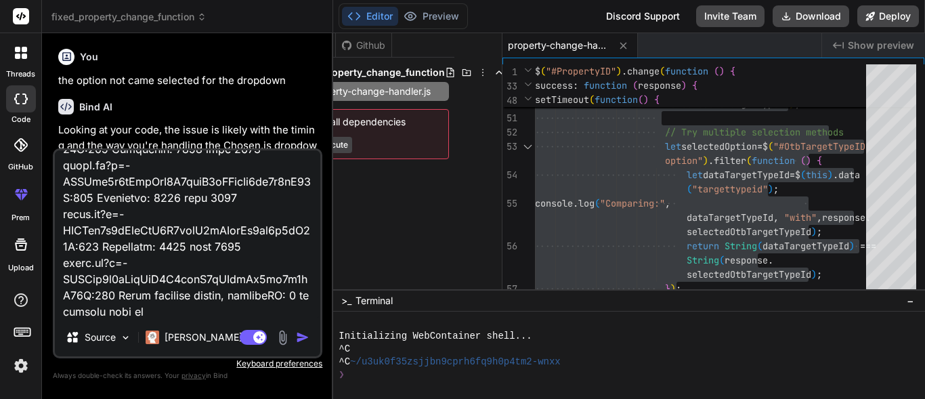
type textarea "Trying to select OTB target: 1069 index.js?v=-VDNQme4k2xRkhIsY9I1khwD9lMHsgVu8r…"
type textarea "x"
type textarea "Trying to select OTB target: 1069 index.js?v=-VDNQme4k2xRkhIsY9I1khwD9lMHsgVu8r…"
type textarea "x"
type textarea "Trying to select OTB target: 1069 index.js?v=-VDNQme4k2xRkhIsY9I1khwD9lMHsgVu8r…"
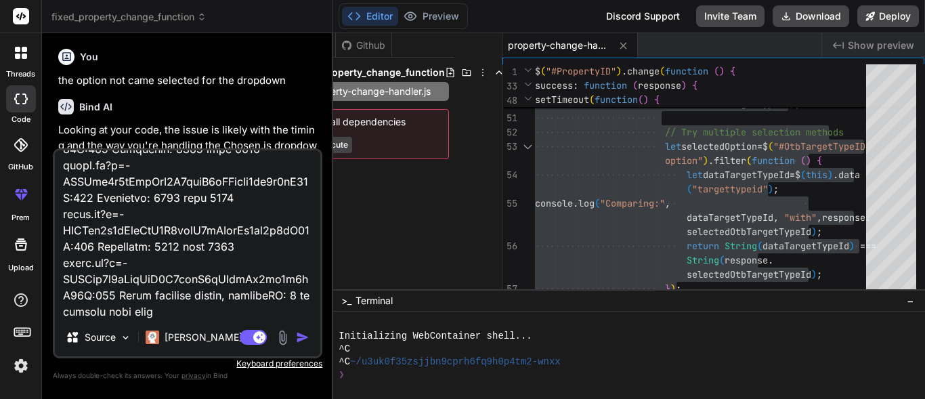
type textarea "x"
type textarea "Trying to select OTB target: 1069 index.js?v=-VDNQme4k2xRkhIsY9I1khwD9lMHsgVu8r…"
type textarea "x"
type textarea "Trying to select OTB target: 1069 index.js?v=-VDNQme4k2xRkhIsY9I1khwD9lMHsgVu8r…"
type textarea "x"
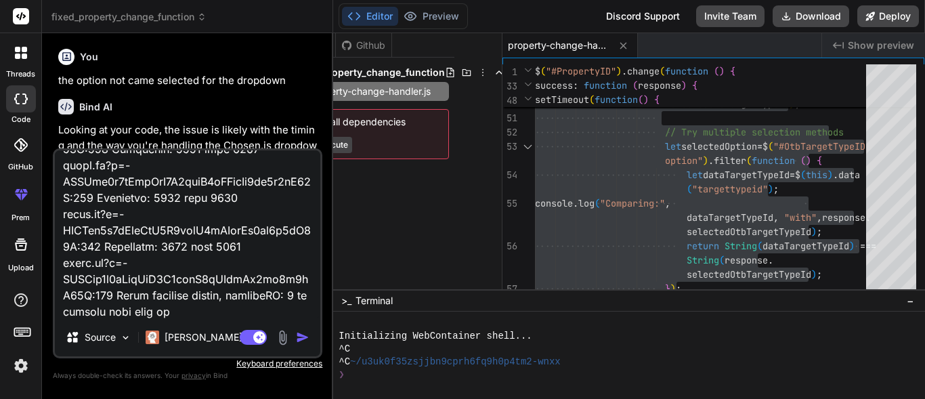
type textarea "Trying to select OTB target: 1069 index.js?v=-VDNQme4k2xRkhIsY9I1khwD9lMHsgVu8r…"
type textarea "x"
type textarea "Trying to select OTB target: 1069 index.js?v=-VDNQme4k2xRkhIsY9I1khwD9lMHsgVu8r…"
type textarea "x"
type textarea "Trying to select OTB target: 1069 index.js?v=-VDNQme4k2xRkhIsY9I1khwD9lMHsgVu8r…"
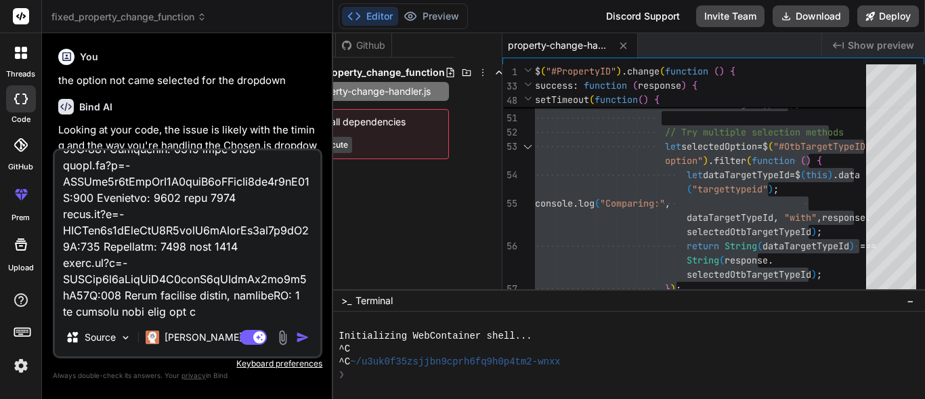
type textarea "x"
type textarea "Trying to select OTB target: 1069 index.js?v=-VDNQme4k2xRkhIsY9I1khwD9lMHsgVu8r…"
type textarea "x"
type textarea "Trying to select OTB target: 1069 index.js?v=-VDNQme4k2xRkhIsY9I1khwD9lMHsgVu8r…"
type textarea "x"
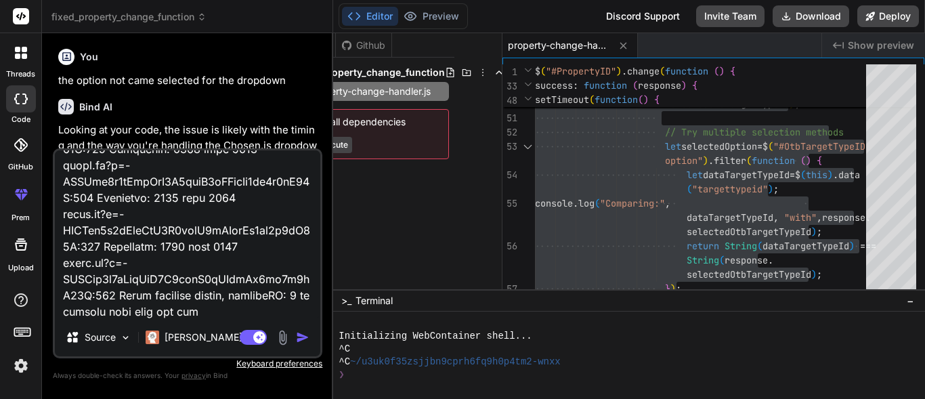
type textarea "Trying to select OTB target: 1069 index.js?v=-VDNQme4k2xRkhIsY9I1khwD9lMHsgVu8r…"
type textarea "x"
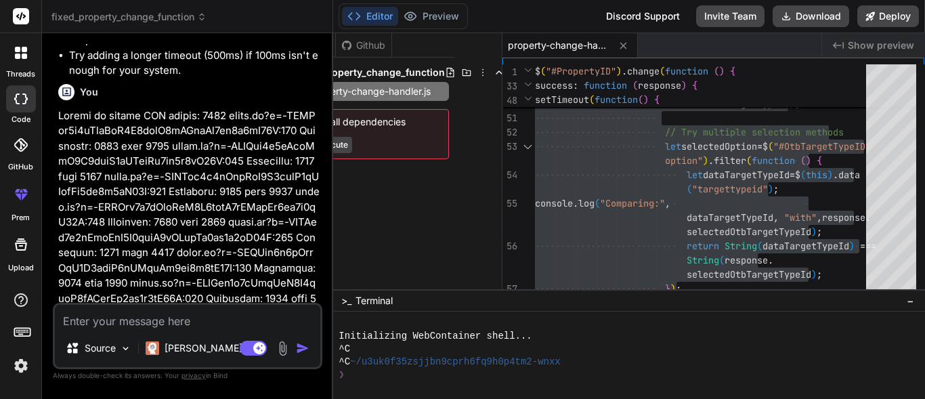
scroll to position [2881, 0]
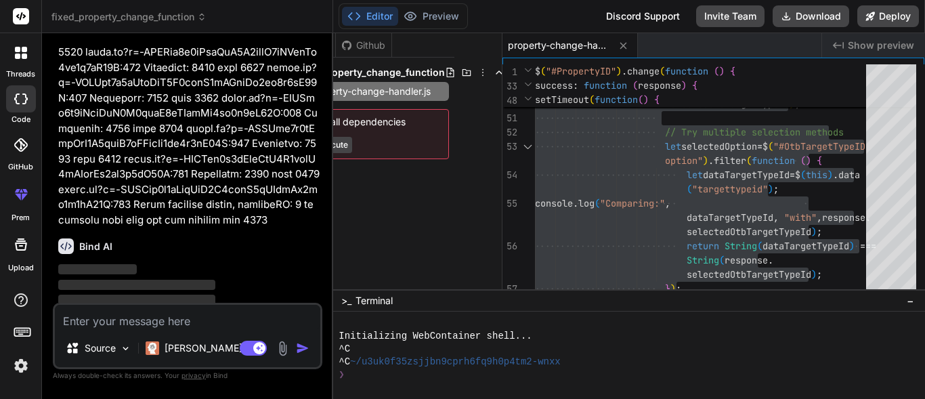
scroll to position [3631, 0]
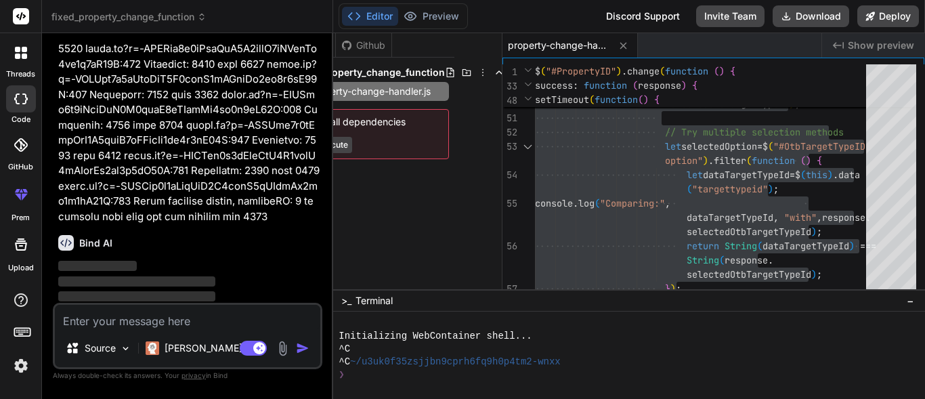
click at [211, 235] on div "Bind AI" at bounding box center [188, 243] width 261 height 16
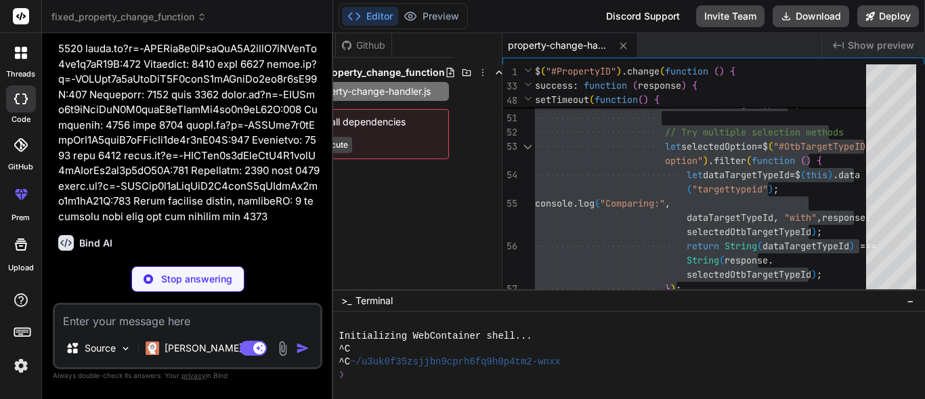
click at [125, 259] on p "I can see from the console logs that the matching option is found (1069 === 106…" at bounding box center [188, 297] width 261 height 76
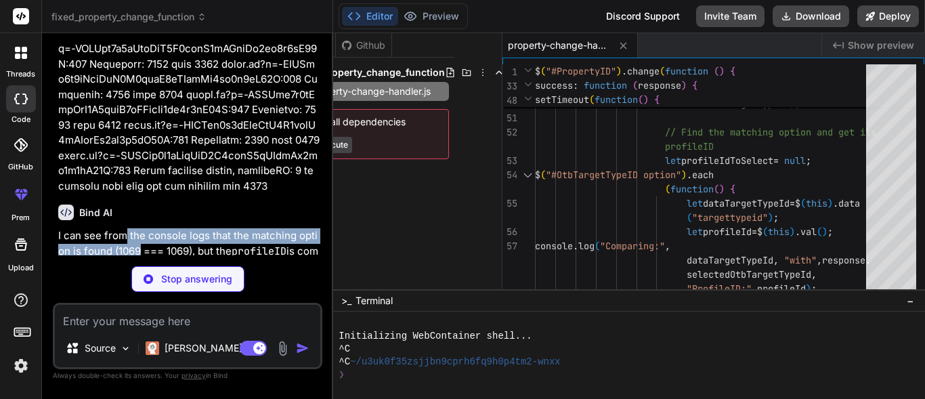
scroll to position [3688, 0]
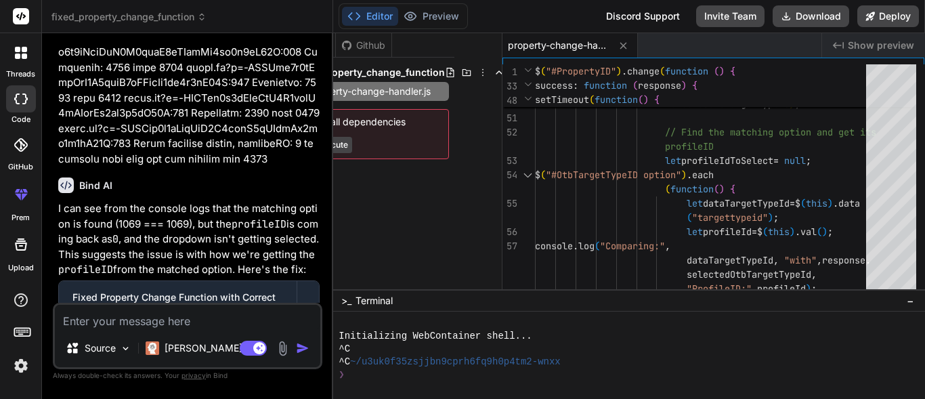
click at [110, 263] on code "profileID" at bounding box center [85, 270] width 55 height 14
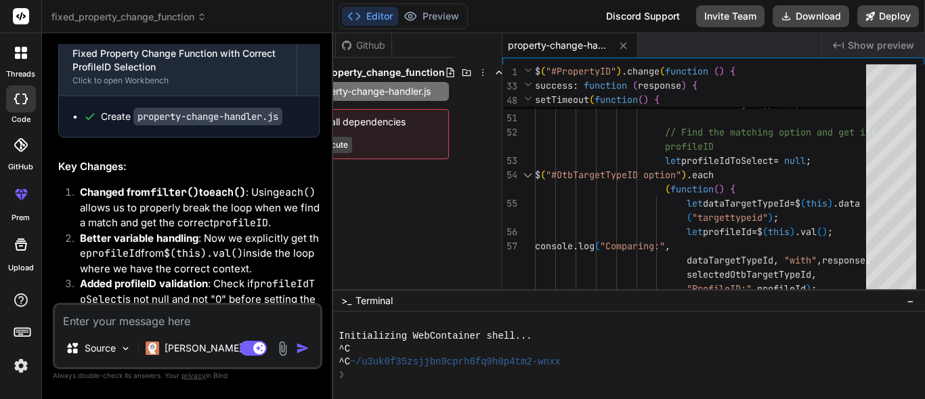
scroll to position [3959, 0]
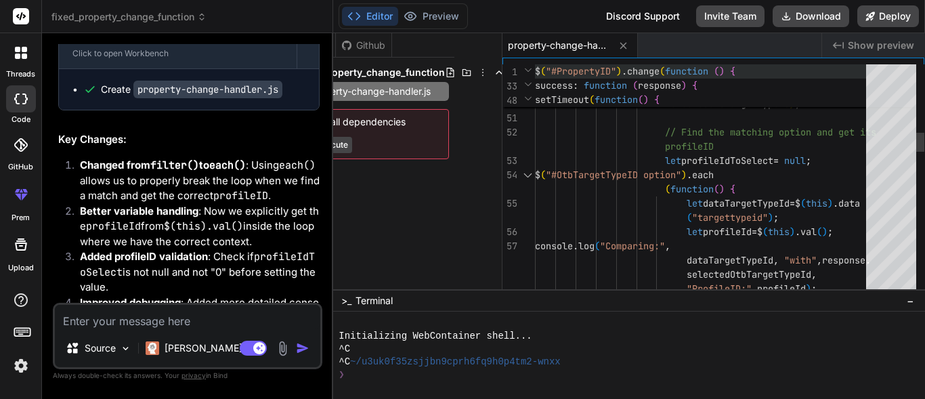
click at [657, 73] on span "change" at bounding box center [643, 71] width 32 height 12
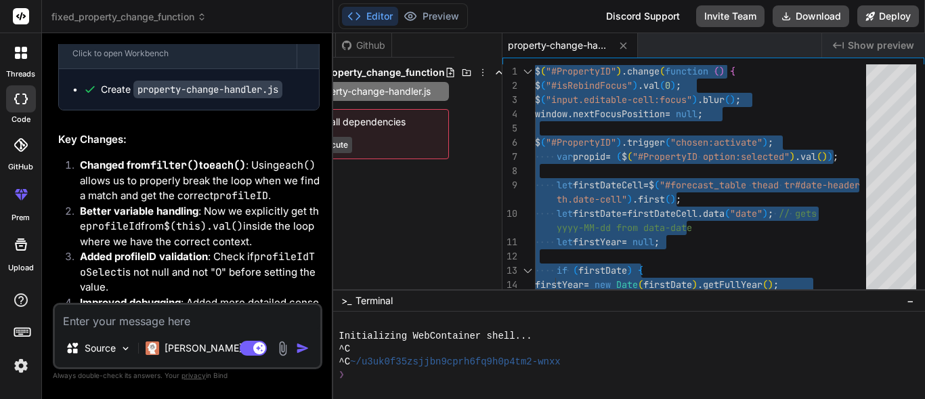
click at [175, 227] on code "$(this).val()" at bounding box center [203, 226] width 79 height 14
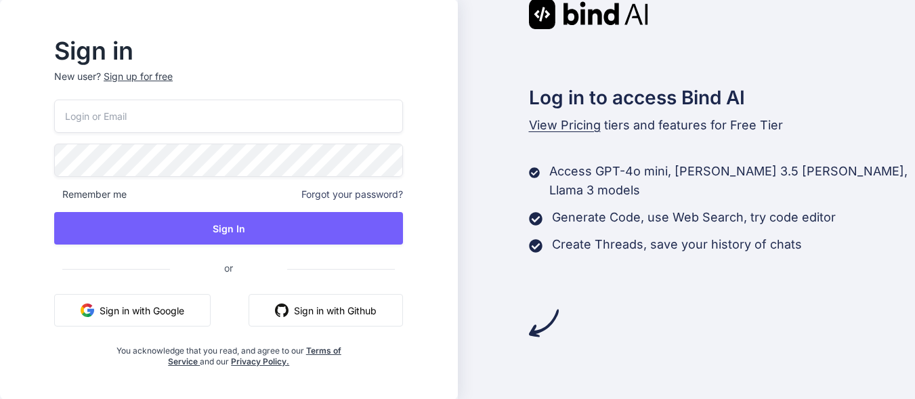
click at [210, 113] on input "email" at bounding box center [228, 116] width 349 height 33
type input "[EMAIL_ADDRESS][DOMAIN_NAME]"
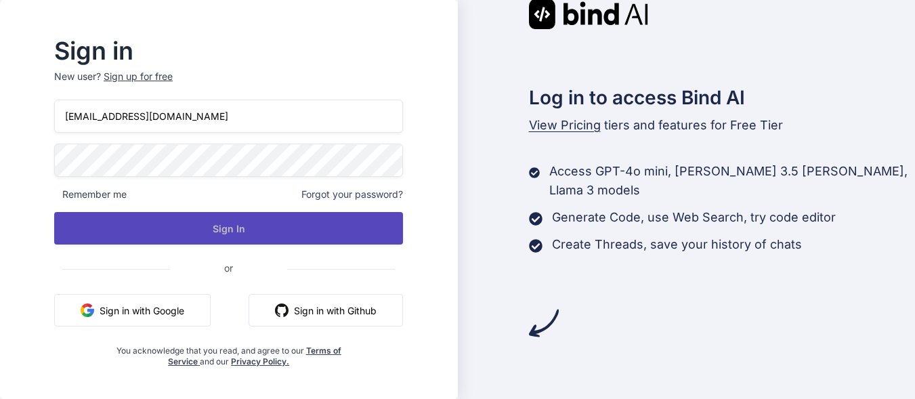
click at [105, 236] on button "Sign In" at bounding box center [228, 228] width 349 height 32
